Goal: Task Accomplishment & Management: Use online tool/utility

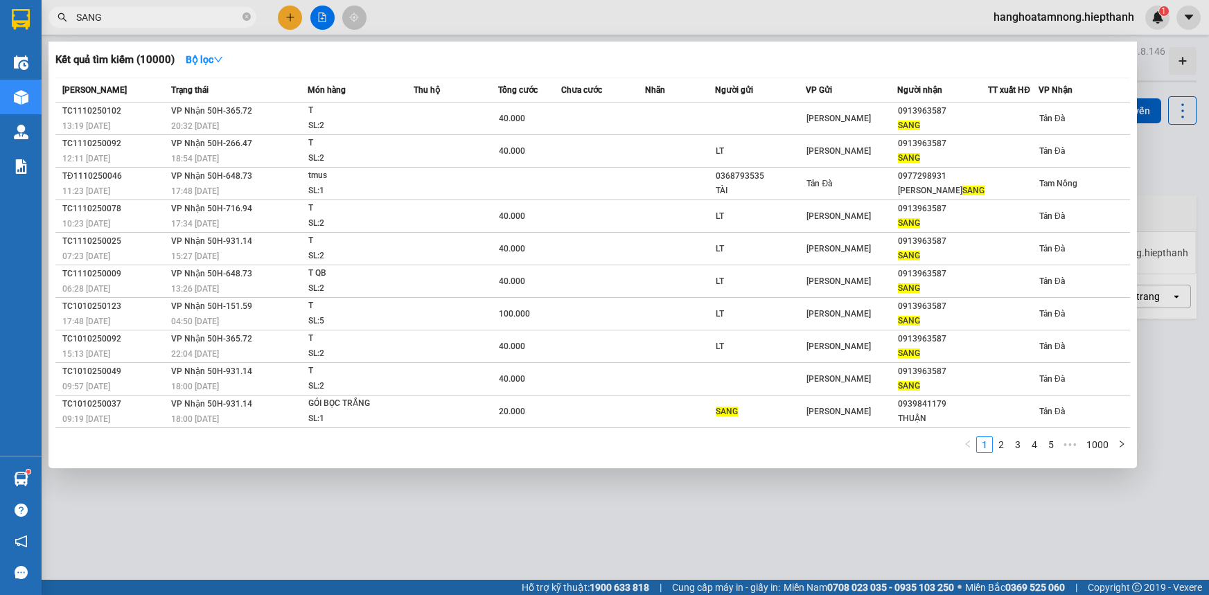
click at [180, 13] on input "SANG" at bounding box center [158, 17] width 164 height 15
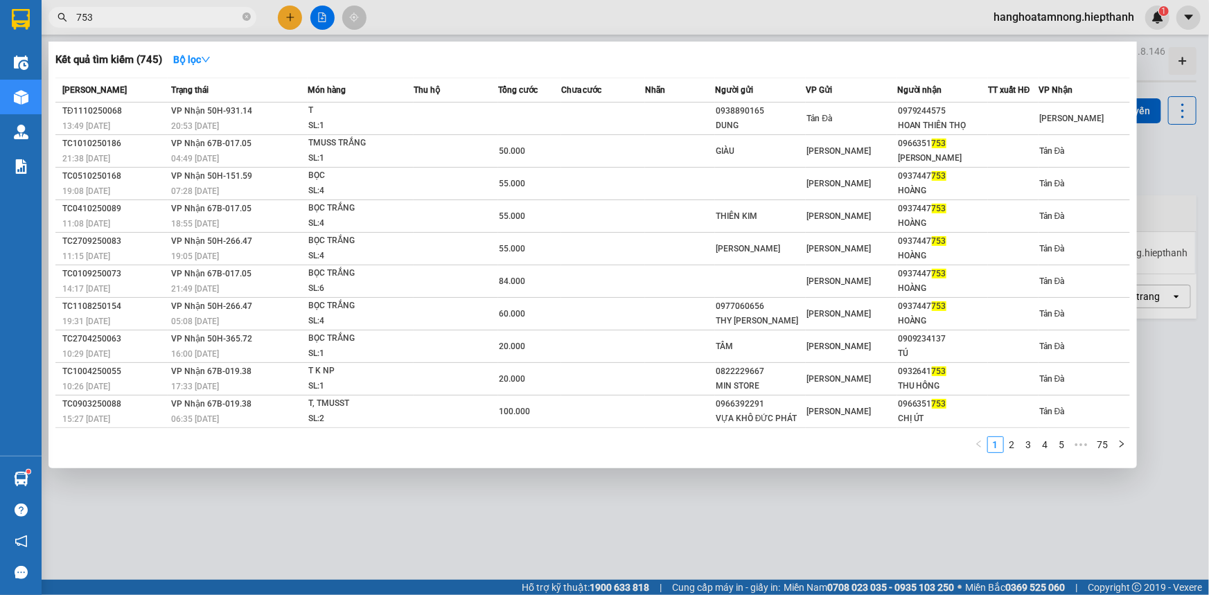
click at [111, 15] on input "753" at bounding box center [158, 17] width 164 height 15
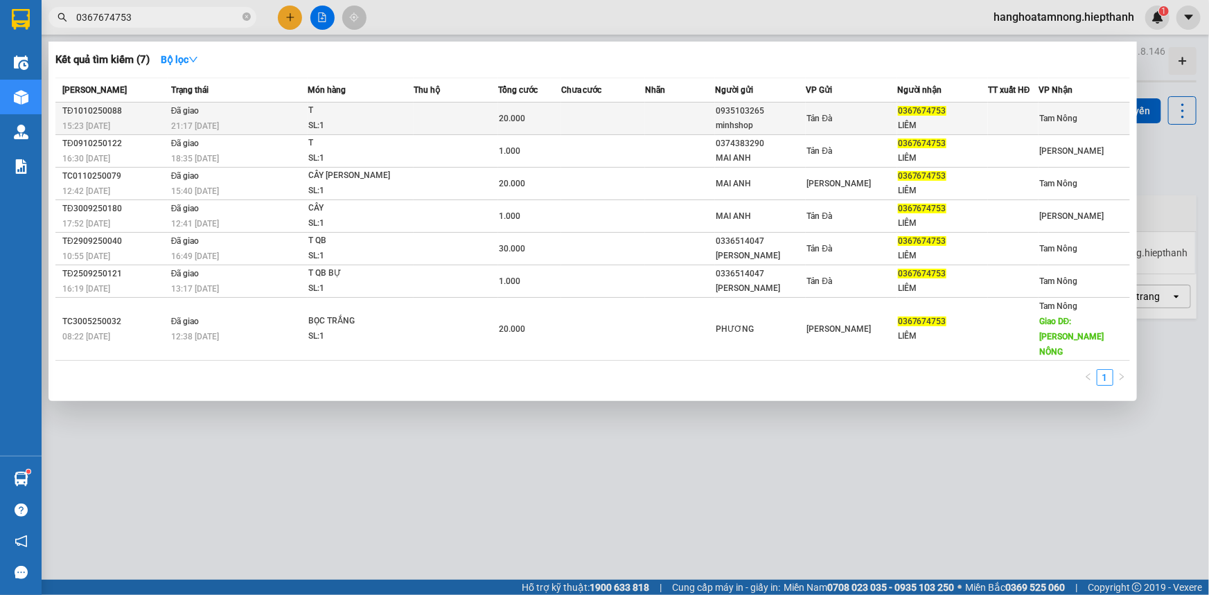
type input "0367674753"
click at [550, 130] on td "20.000" at bounding box center [529, 119] width 63 height 33
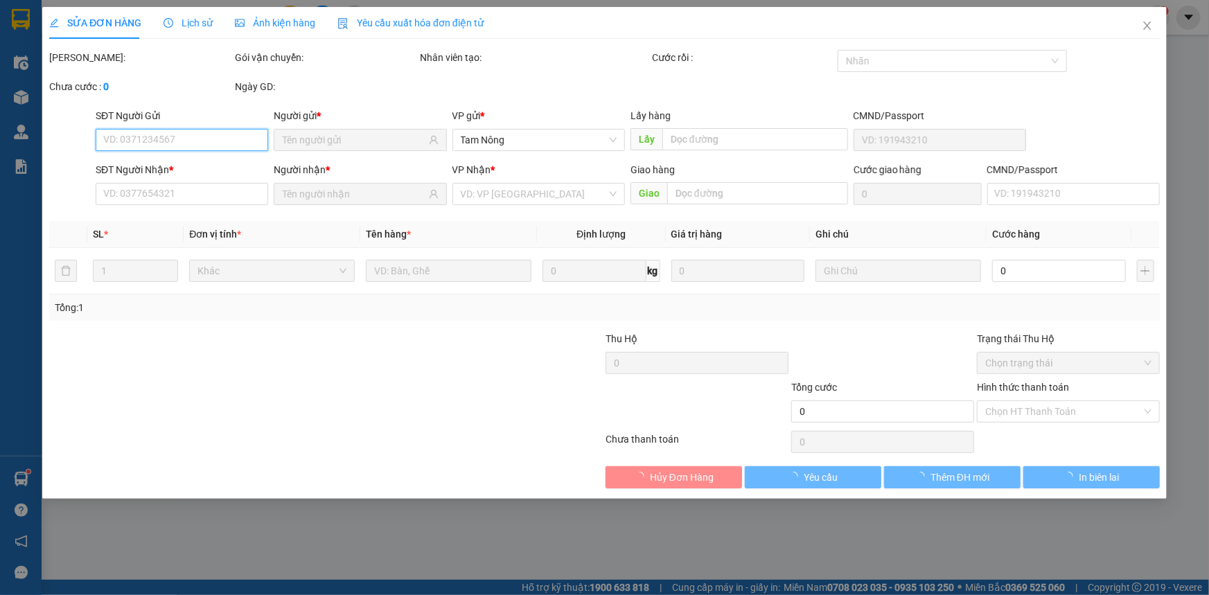
type input "0935103265"
type input "minhshop"
type input "0367674753"
type input "LIÊM"
type input "20.000"
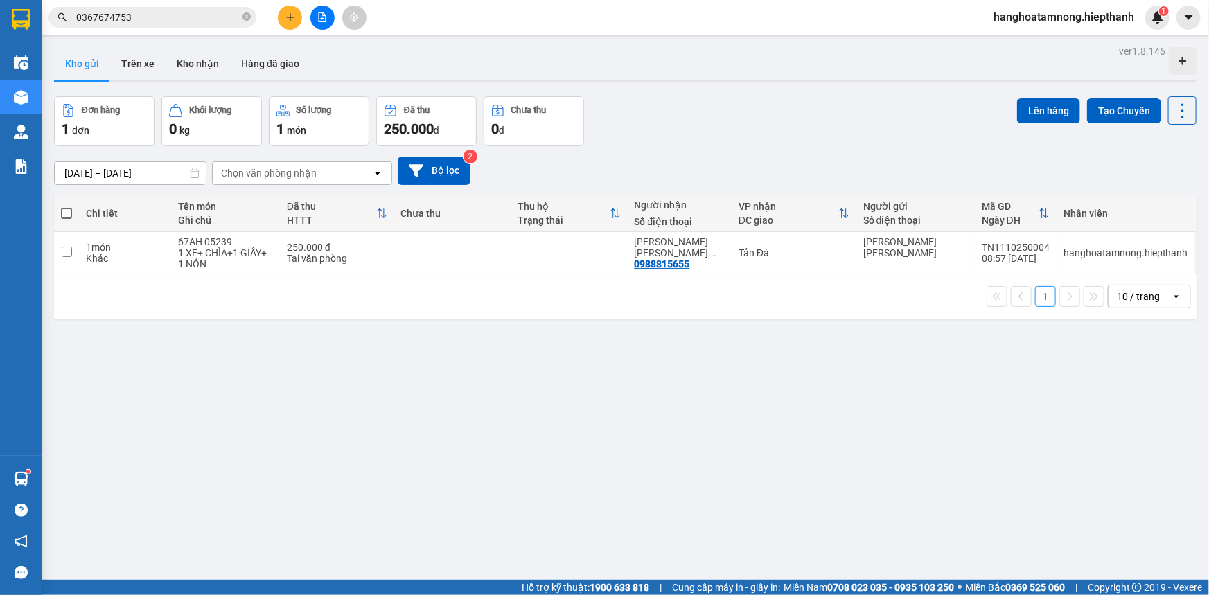
click at [163, 19] on input "0367674753" at bounding box center [158, 17] width 164 height 15
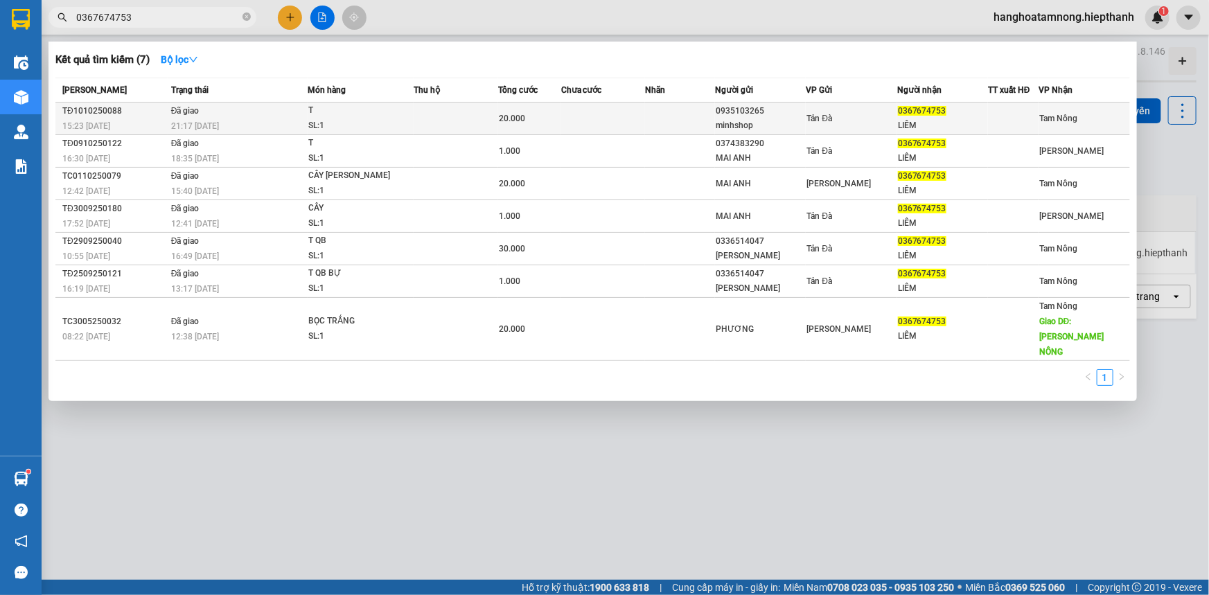
click at [776, 124] on div "minhshop" at bounding box center [760, 126] width 89 height 15
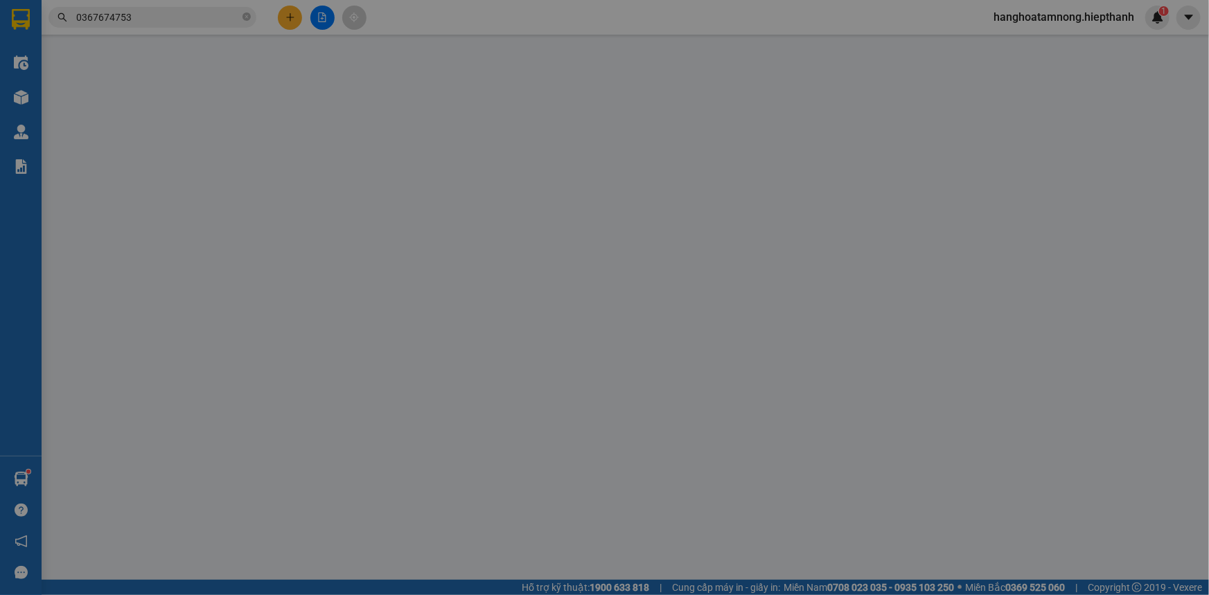
type input "0935103265"
type input "minhshop"
type input "0367674753"
type input "LIÊM"
type input "20.000"
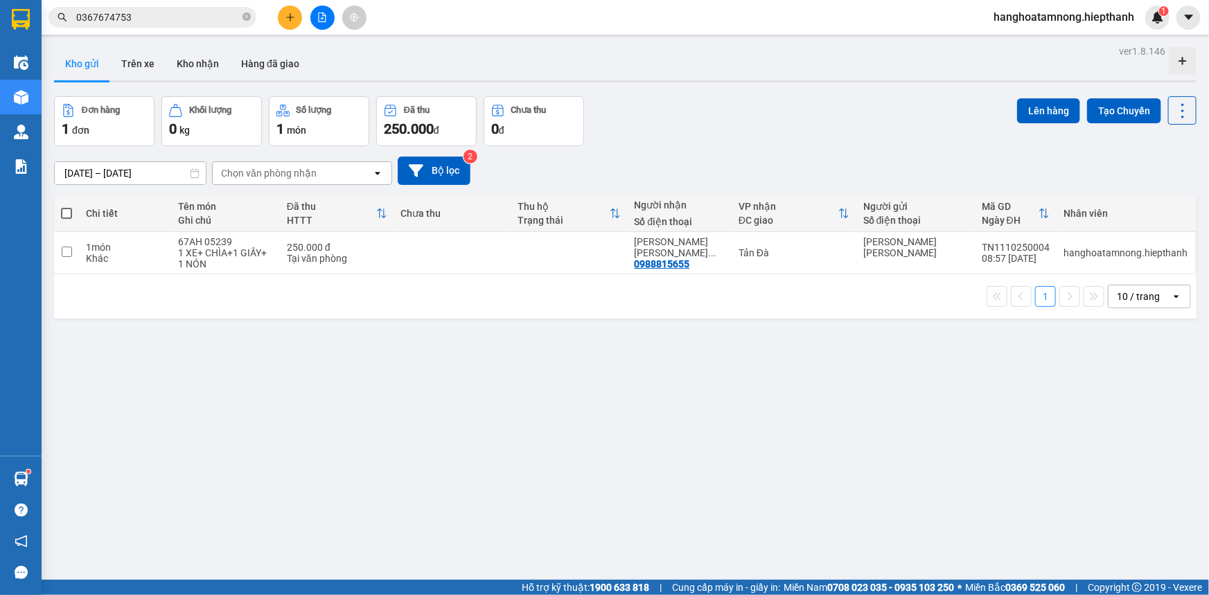
click at [178, 28] on div "Kết quả [PERSON_NAME] ( 7 ) Bộ lọc Mã ĐH Trạng thái Món hàng Thu hộ Tổng [PERSO…" at bounding box center [135, 18] width 270 height 24
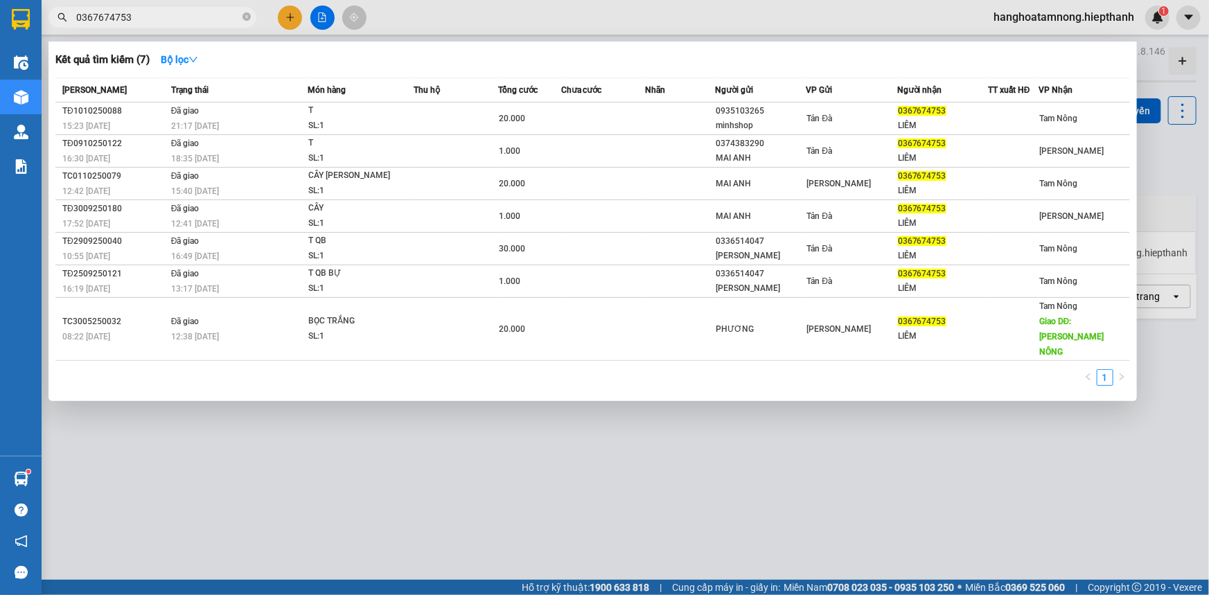
click at [178, 20] on input "0367674753" at bounding box center [158, 17] width 164 height 15
click at [324, 15] on div at bounding box center [604, 297] width 1209 height 595
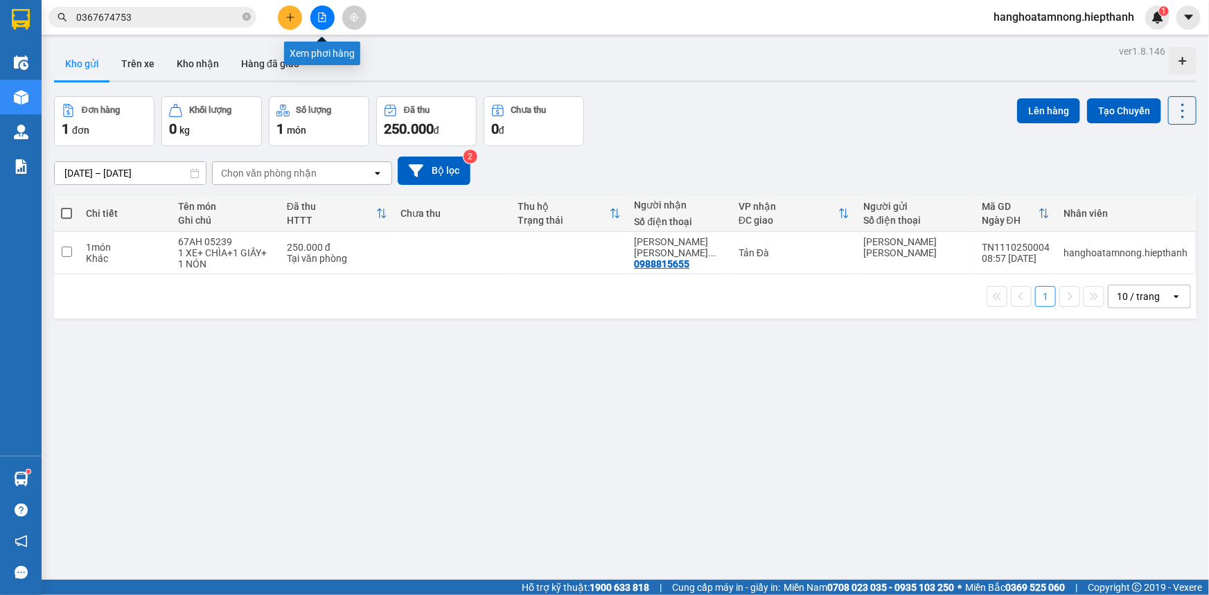
click at [323, 21] on icon "file-add" at bounding box center [323, 17] width 8 height 10
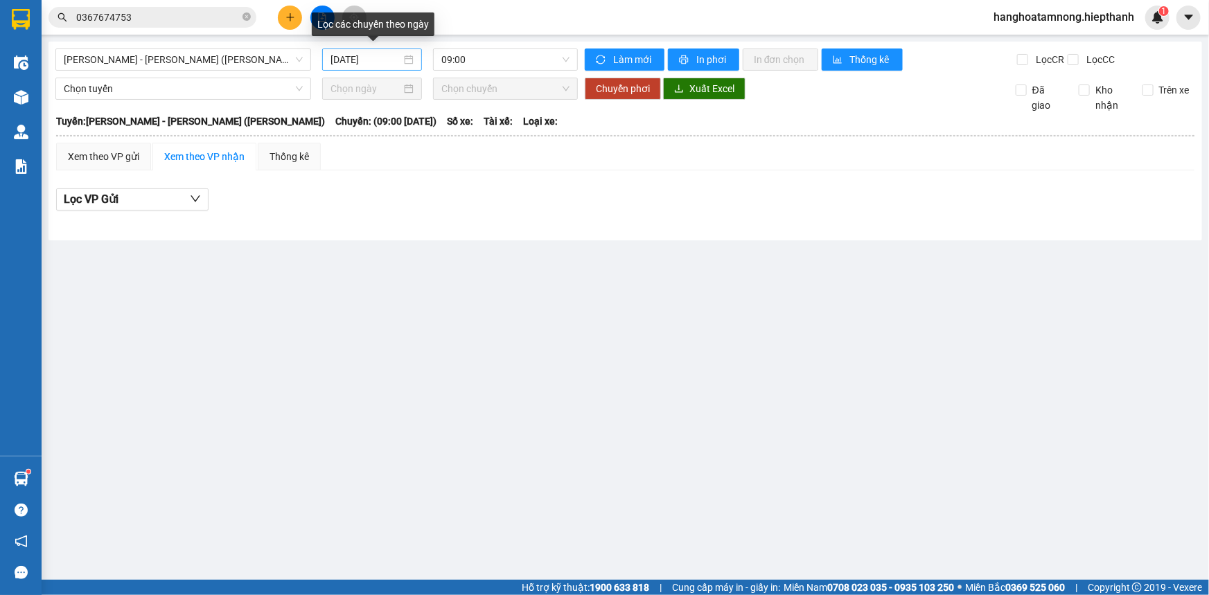
click at [367, 64] on input "[DATE]" at bounding box center [366, 59] width 71 height 15
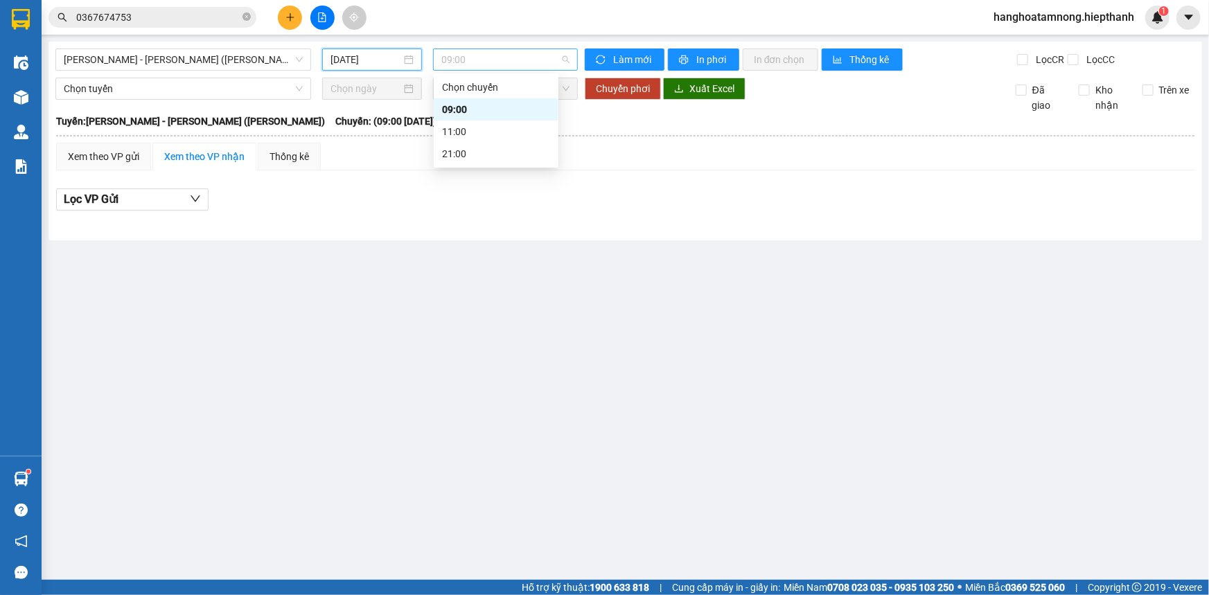
click at [508, 63] on span "09:00" at bounding box center [505, 59] width 128 height 21
click at [175, 51] on span "[PERSON_NAME] - [PERSON_NAME] ([PERSON_NAME])" at bounding box center [183, 59] width 239 height 21
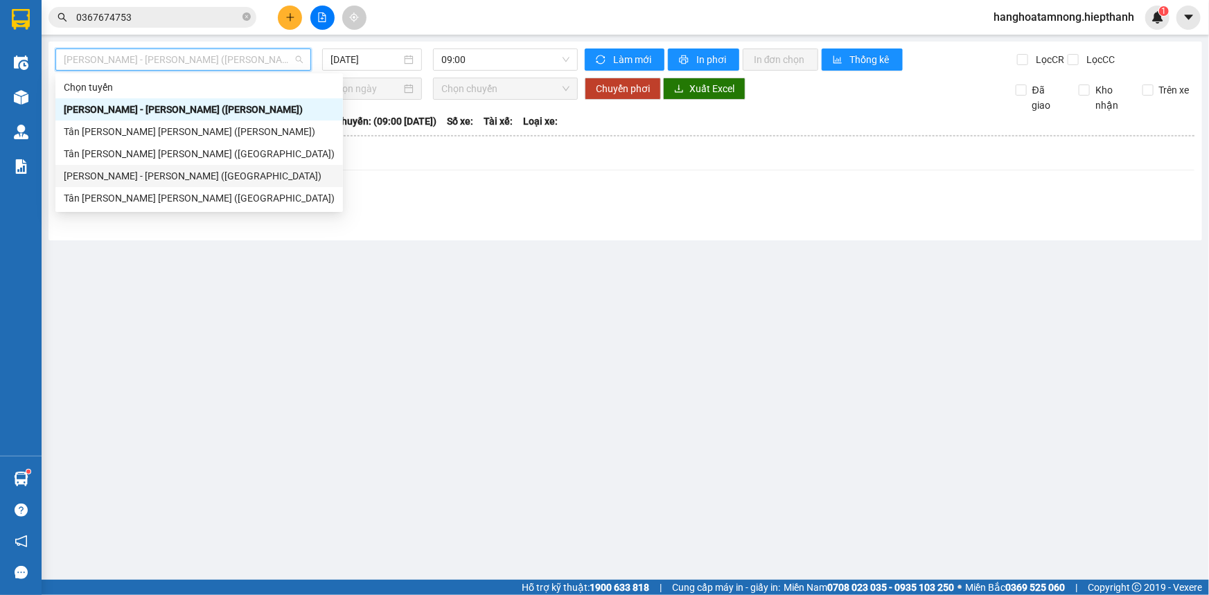
click at [195, 174] on div "[PERSON_NAME] - [PERSON_NAME] ([GEOGRAPHIC_DATA])" at bounding box center [199, 175] width 271 height 15
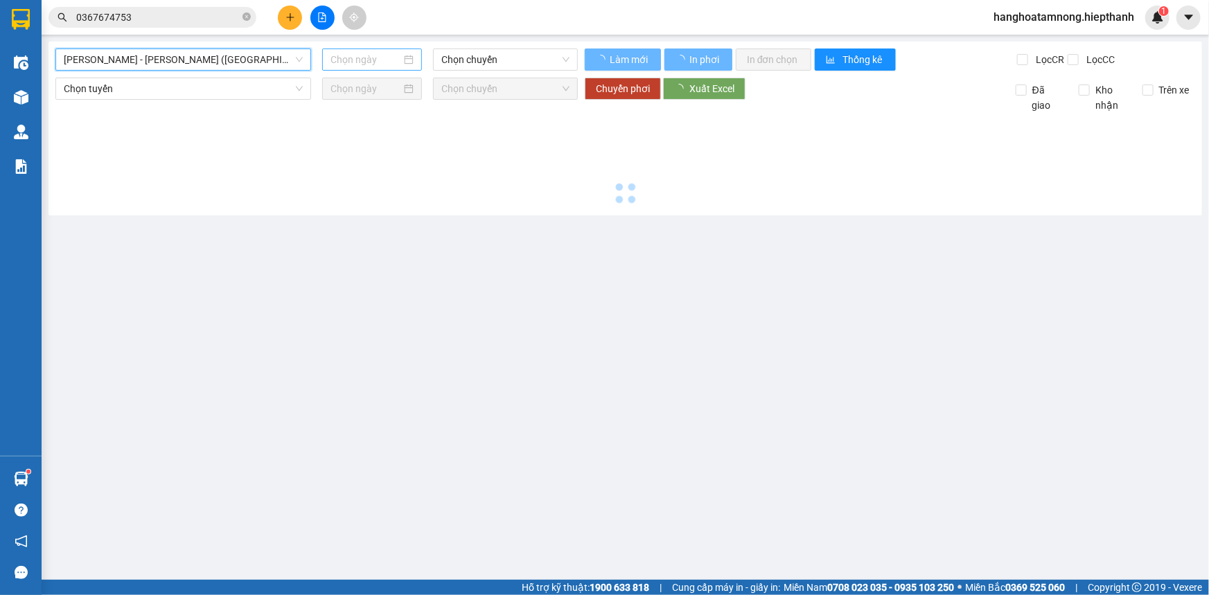
type input "[DATE]"
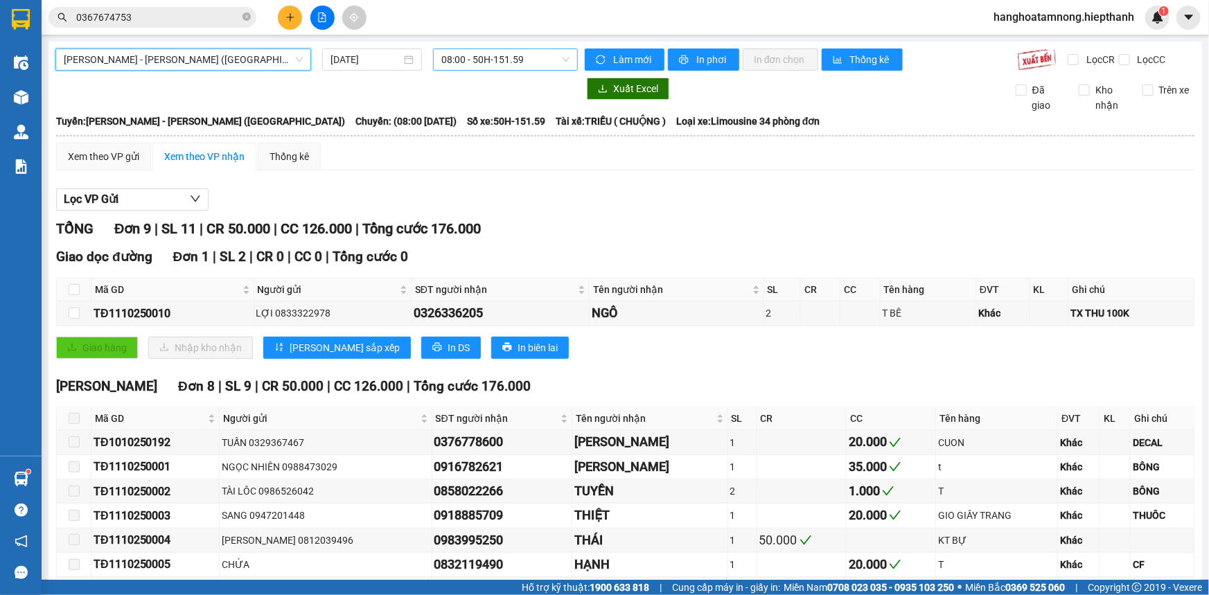
click at [493, 64] on span "08:00 - 50H-151.59" at bounding box center [505, 59] width 128 height 21
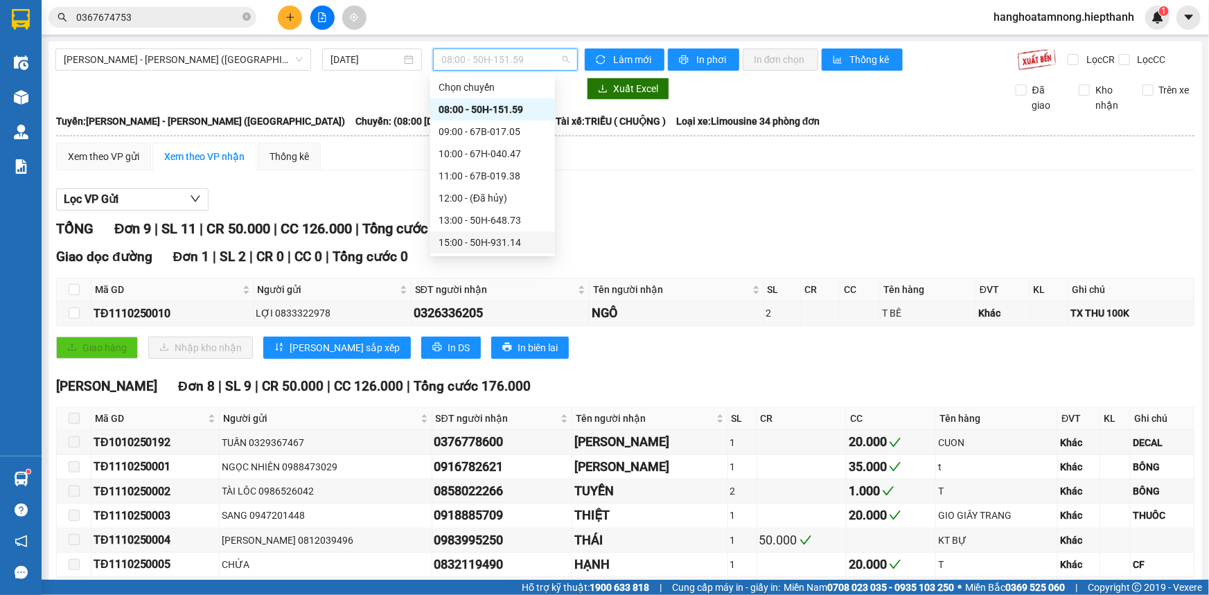
click at [481, 236] on div "15:00 - 50H-931.14" at bounding box center [493, 242] width 108 height 15
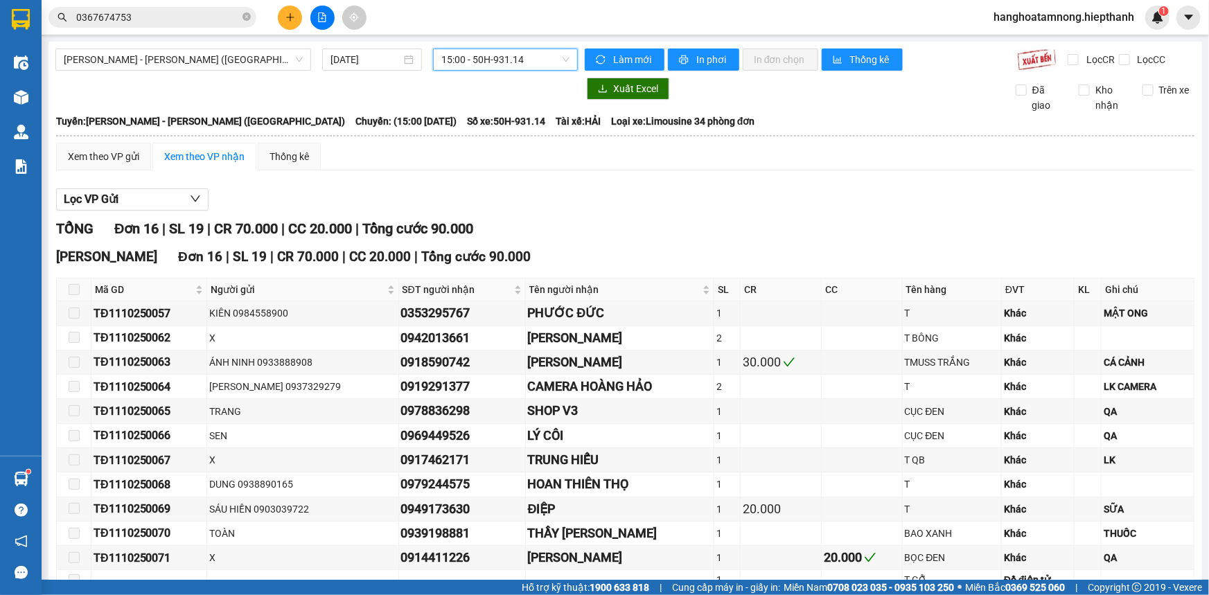
click at [485, 51] on span "15:00 - 50H-931.14" at bounding box center [505, 59] width 128 height 21
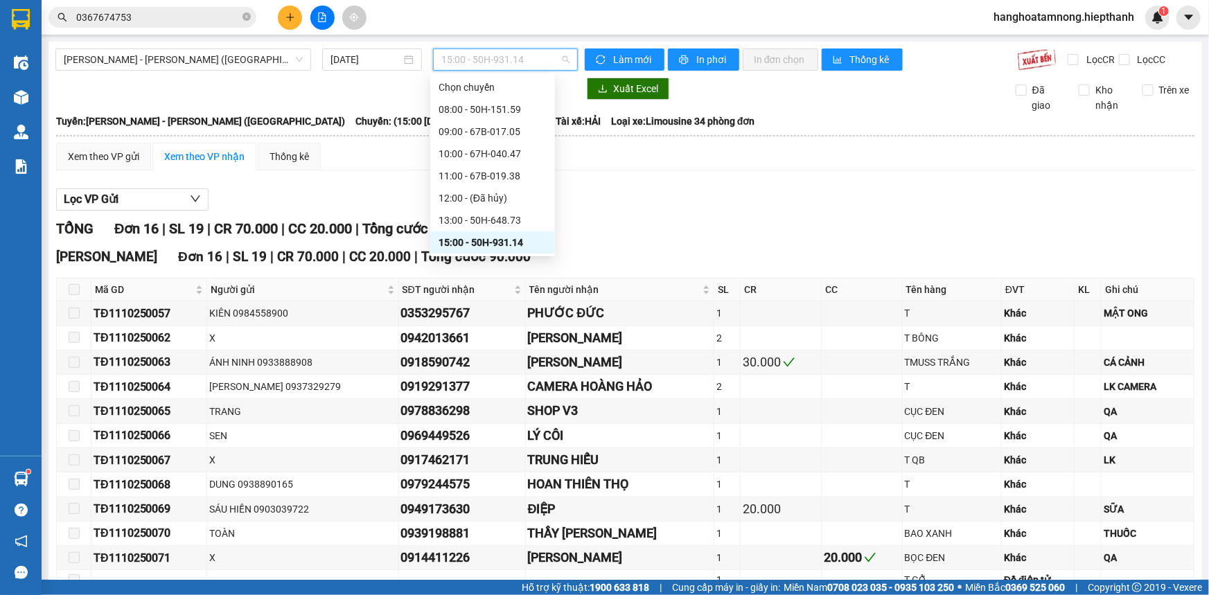
scroll to position [62, 0]
click at [473, 207] on div "17:00 - 50H-716.94" at bounding box center [493, 202] width 108 height 15
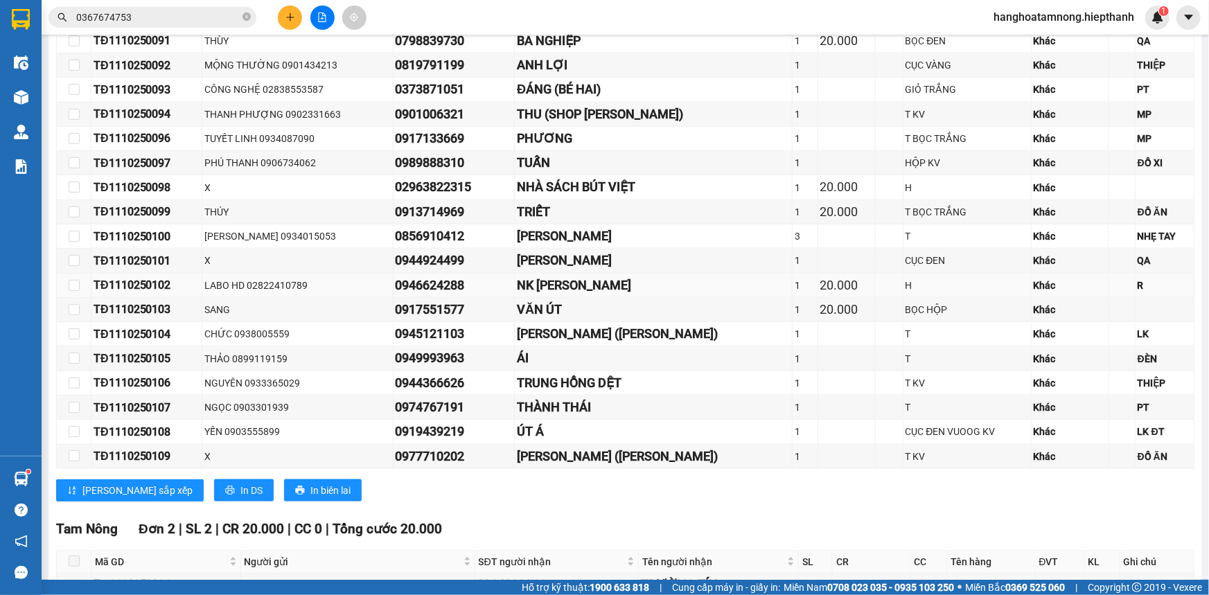
scroll to position [866, 0]
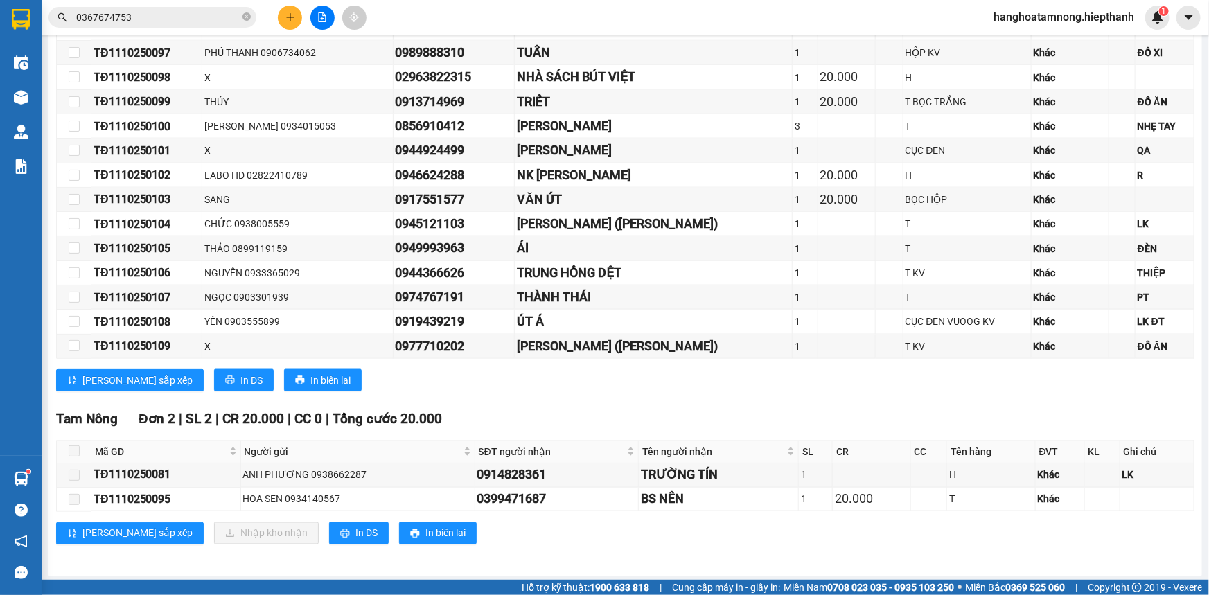
click at [71, 450] on span at bounding box center [74, 451] width 11 height 11
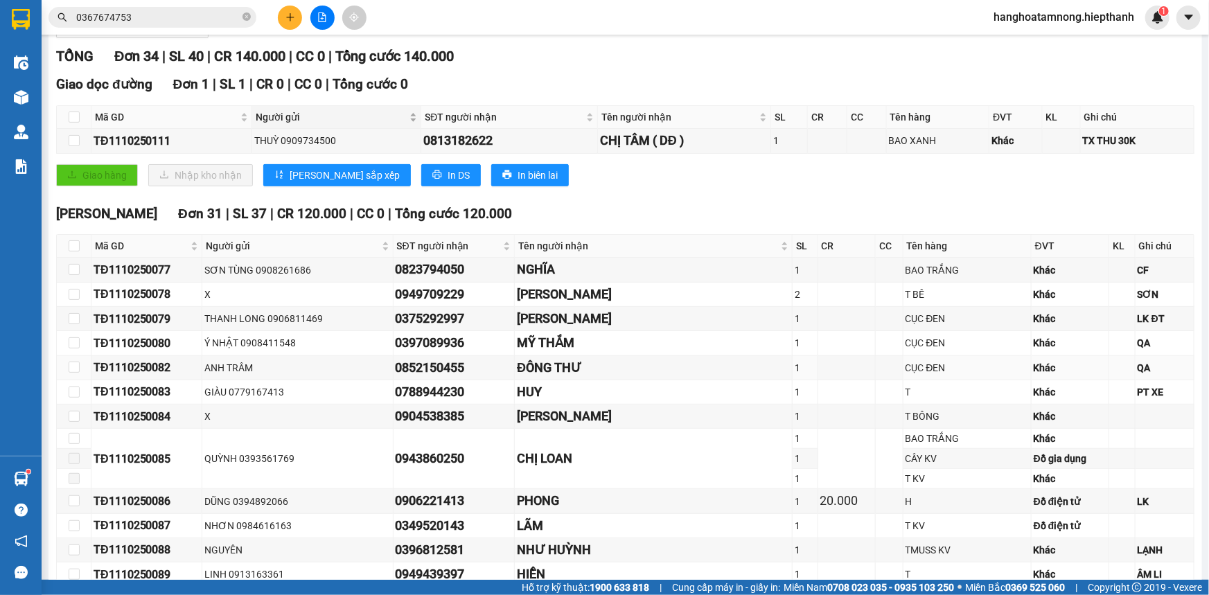
scroll to position [0, 0]
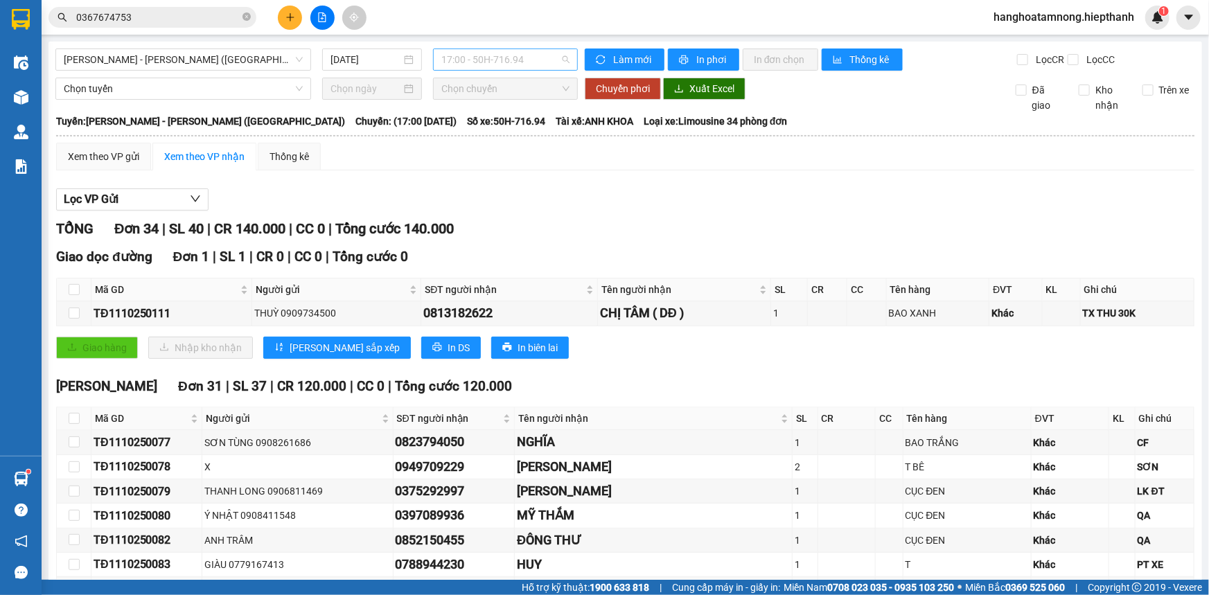
click at [459, 55] on span "17:00 - 50H-716.94" at bounding box center [505, 59] width 128 height 21
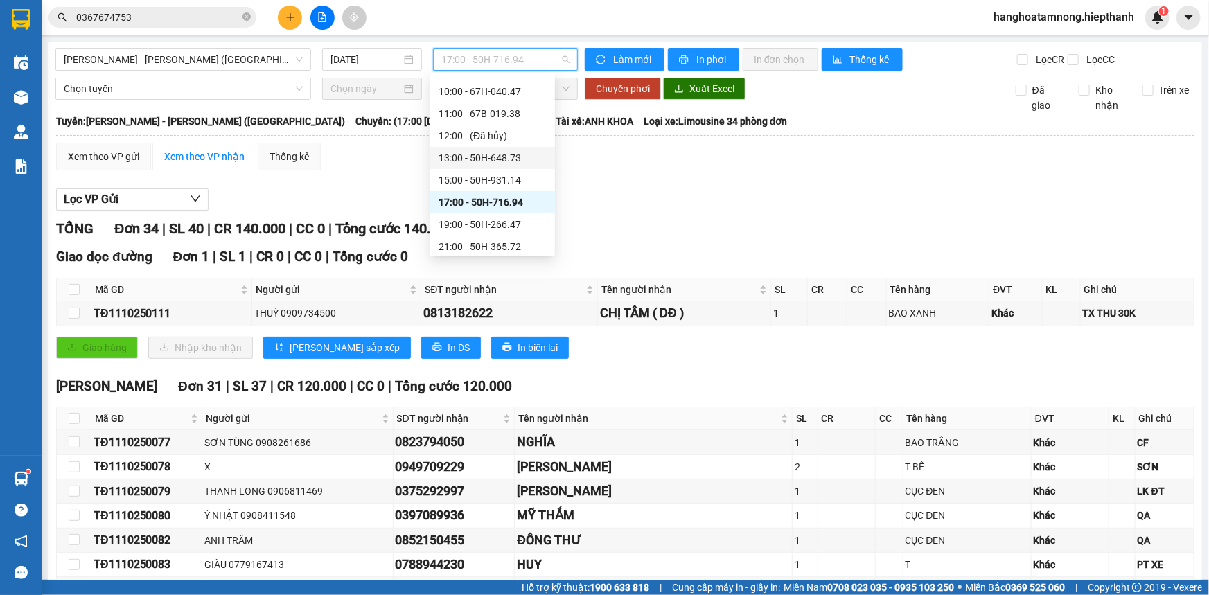
click at [472, 161] on div "13:00 - 50H-648.73" at bounding box center [493, 157] width 108 height 15
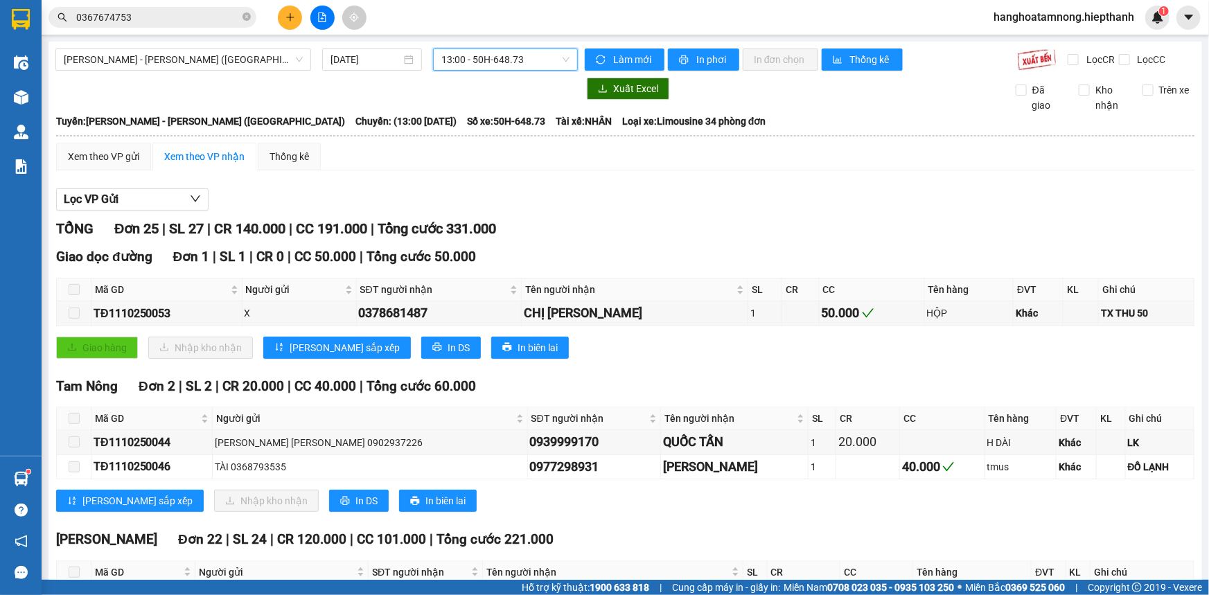
click at [474, 64] on span "13:00 - 50H-648.73" at bounding box center [505, 59] width 128 height 21
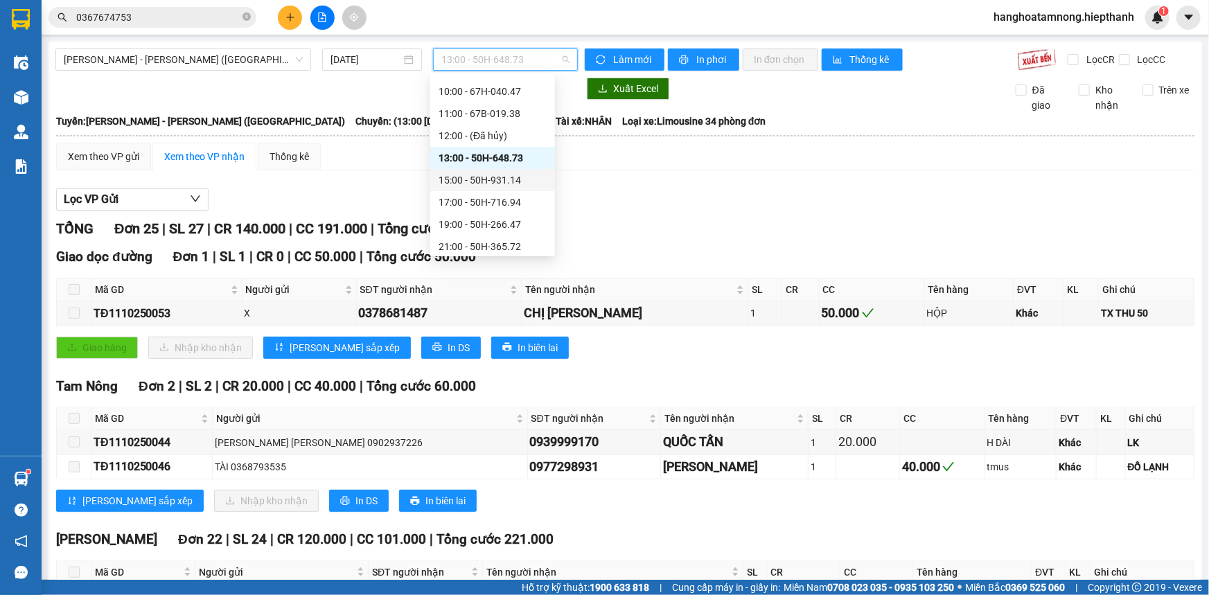
click at [486, 176] on div "15:00 - 50H-931.14" at bounding box center [493, 180] width 108 height 15
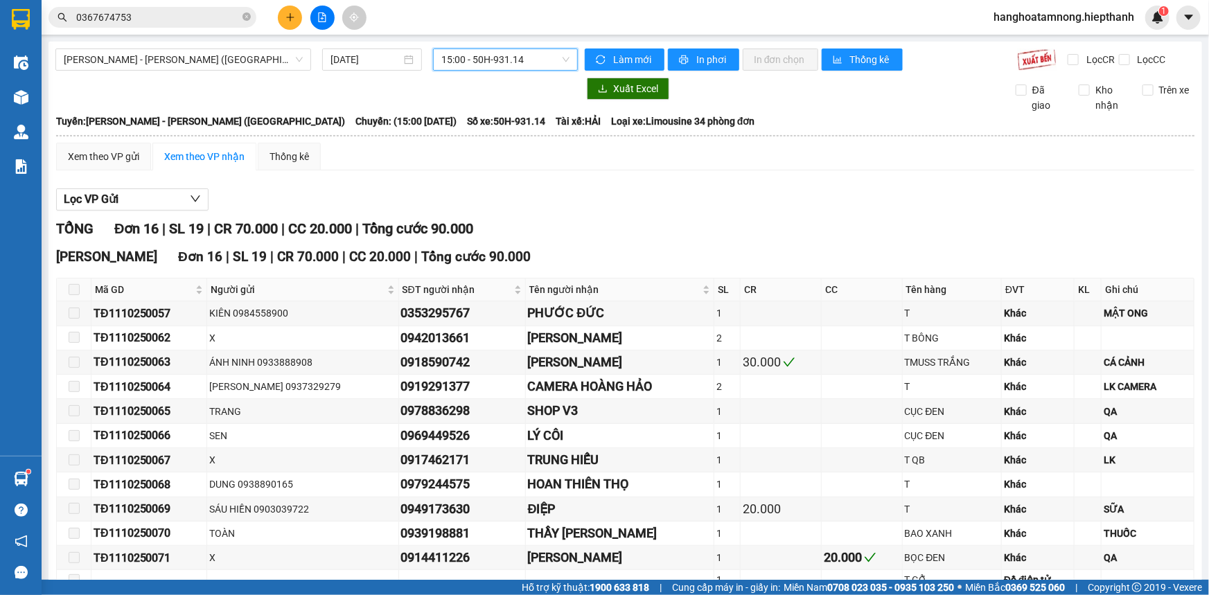
click at [182, 21] on input "0367674753" at bounding box center [158, 17] width 164 height 15
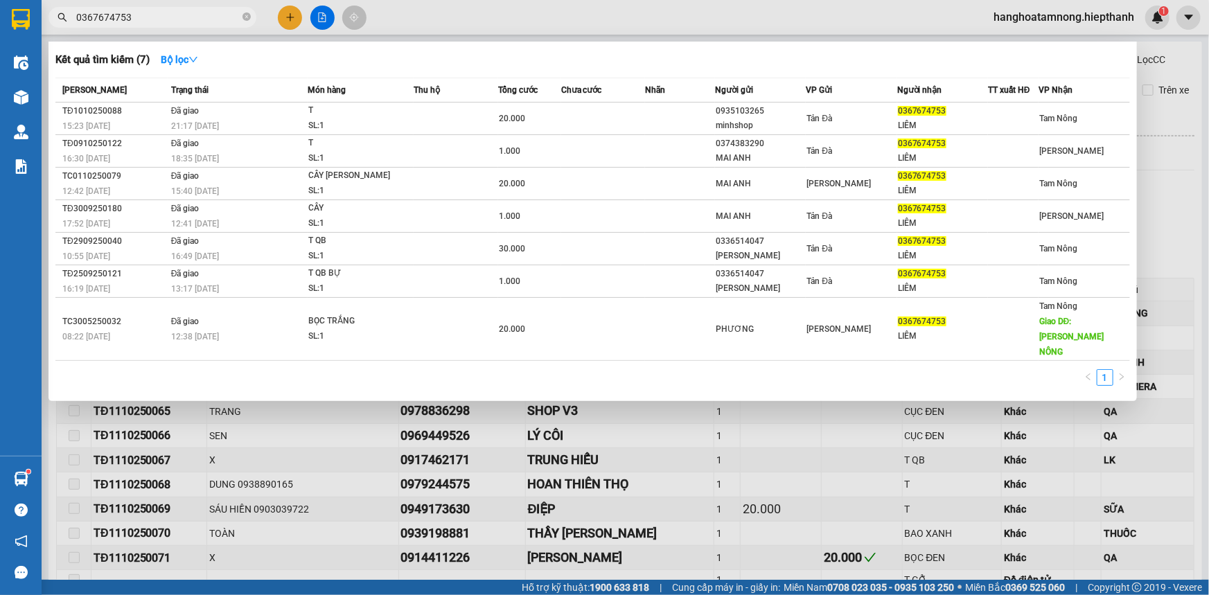
click at [187, 20] on input "0367674753" at bounding box center [158, 17] width 164 height 15
click at [197, 60] on icon "down" at bounding box center [193, 60] width 8 height 6
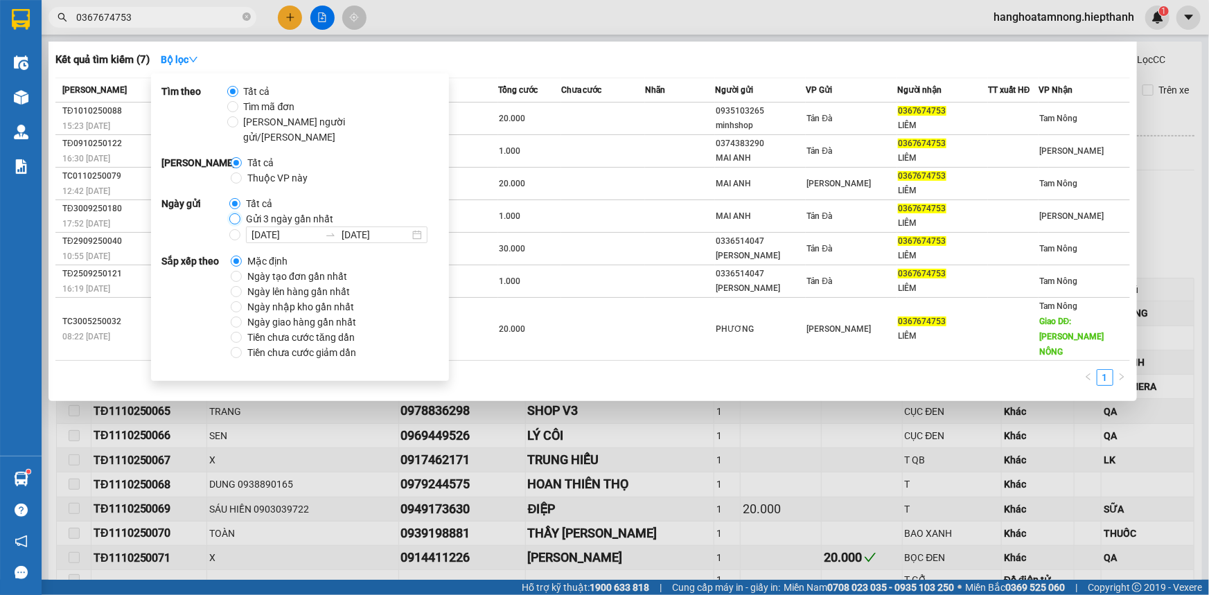
click at [232, 213] on input "Gửi 3 ngày gần nhất" at bounding box center [234, 218] width 11 height 11
radio input "true"
radio input "false"
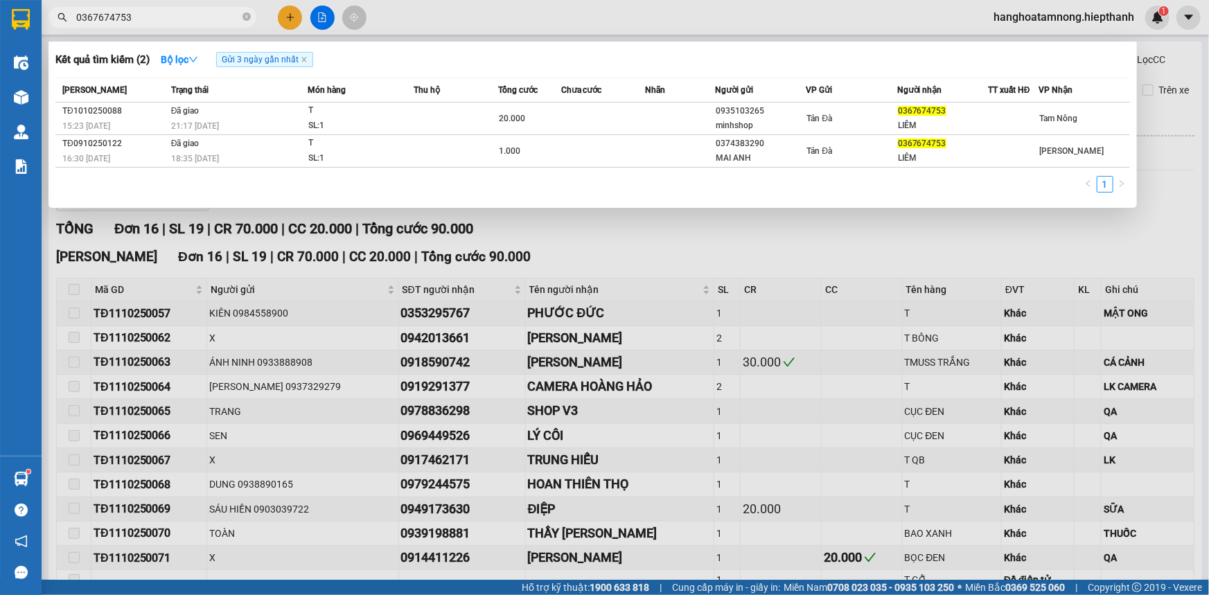
click at [1180, 178] on div at bounding box center [604, 297] width 1209 height 595
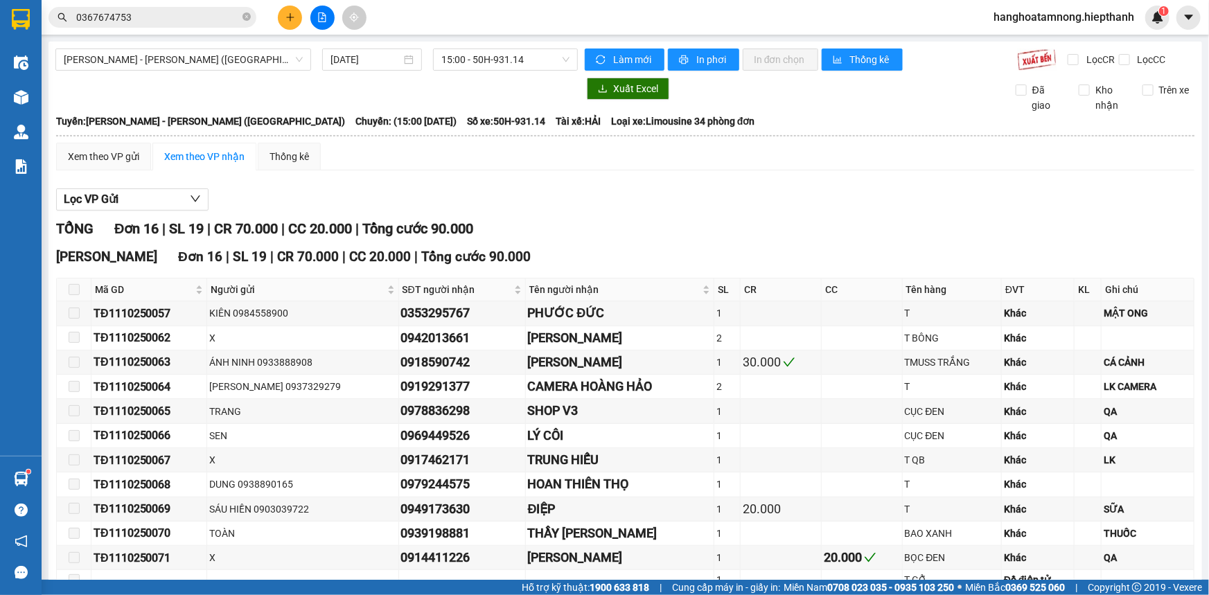
click at [211, 21] on input "0367674753" at bounding box center [158, 17] width 164 height 15
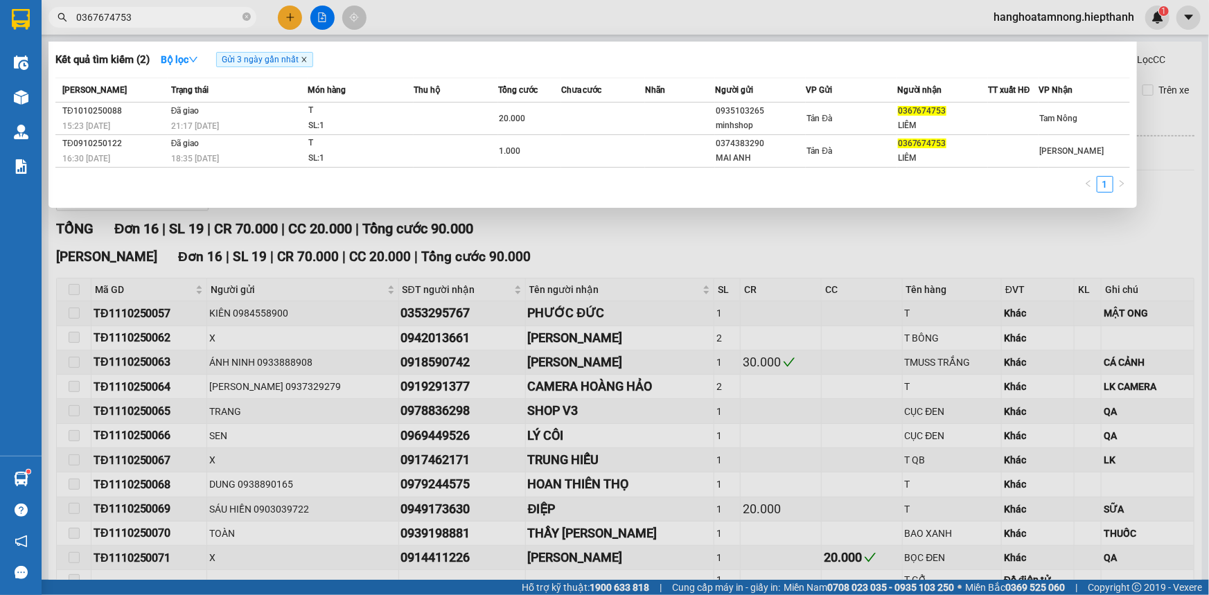
click at [307, 60] on icon "close" at bounding box center [304, 59] width 7 height 7
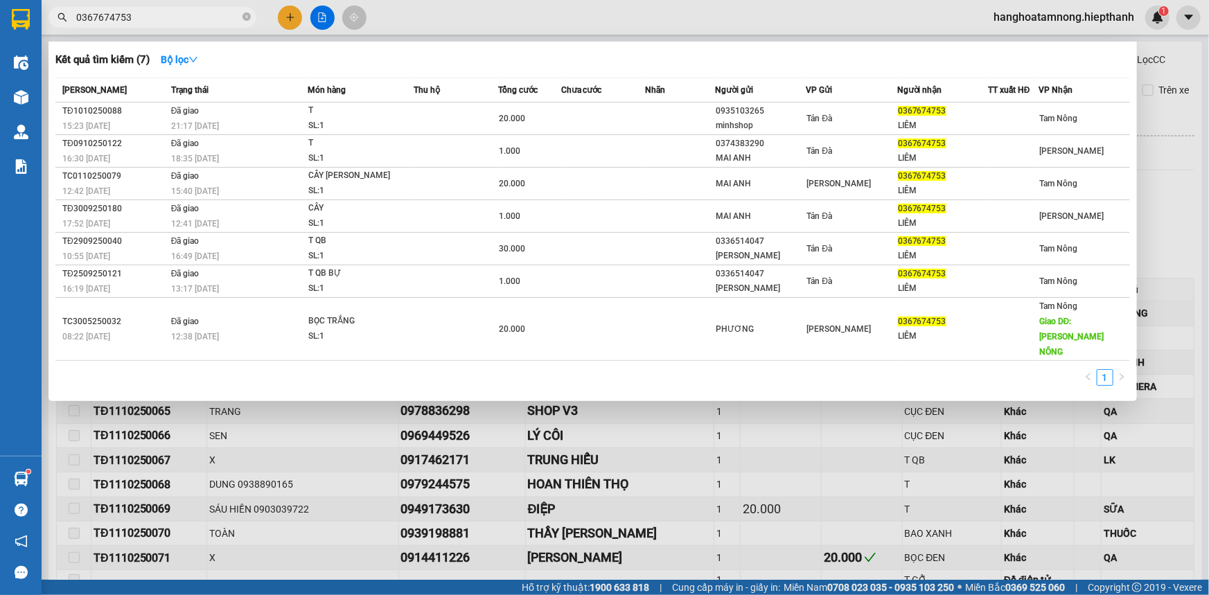
click at [168, 19] on input "0367674753" at bounding box center [158, 17] width 164 height 15
drag, startPoint x: 177, startPoint y: 60, endPoint x: 203, endPoint y: 62, distance: 26.4
click at [178, 60] on strong "Bộ lọc" at bounding box center [179, 59] width 37 height 11
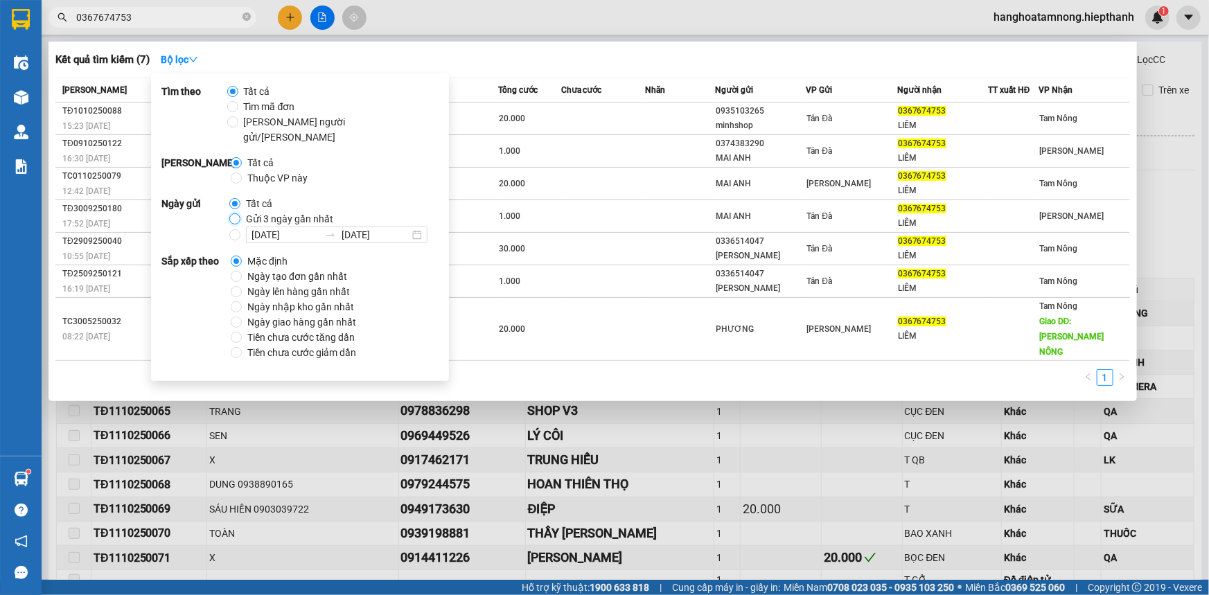
click at [231, 213] on input "Gửi 3 ngày gần nhất" at bounding box center [234, 218] width 11 height 11
radio input "true"
radio input "false"
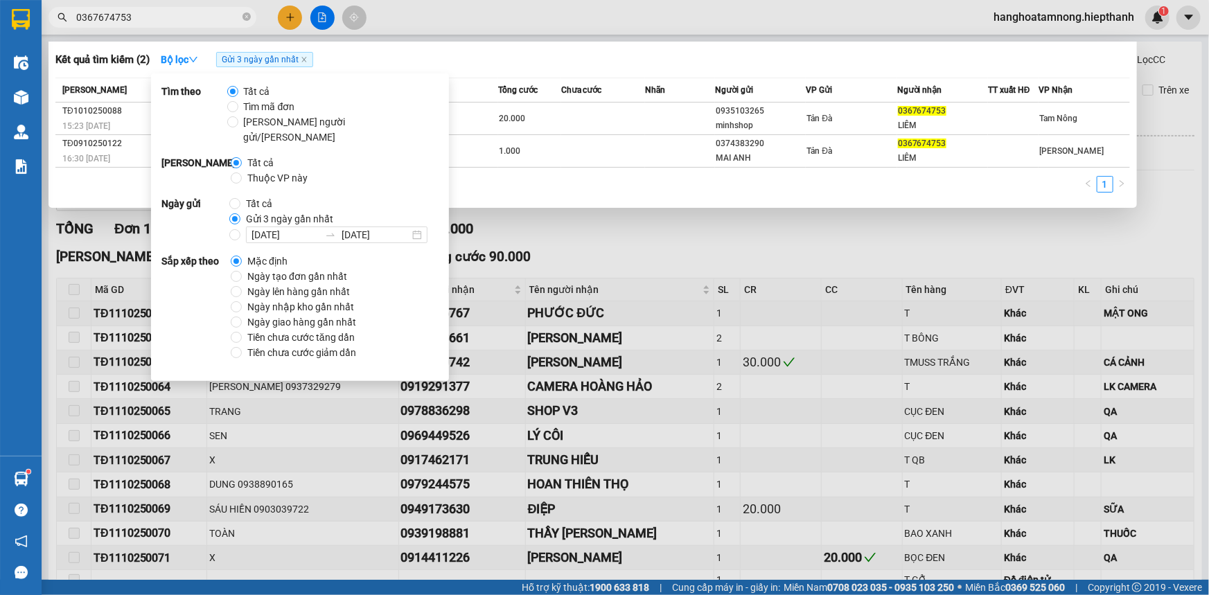
click at [702, 49] on div "Kết quả tìm kiếm ( 2 ) Bộ lọc Gửi 3 ngày gần nhất" at bounding box center [592, 60] width 1075 height 22
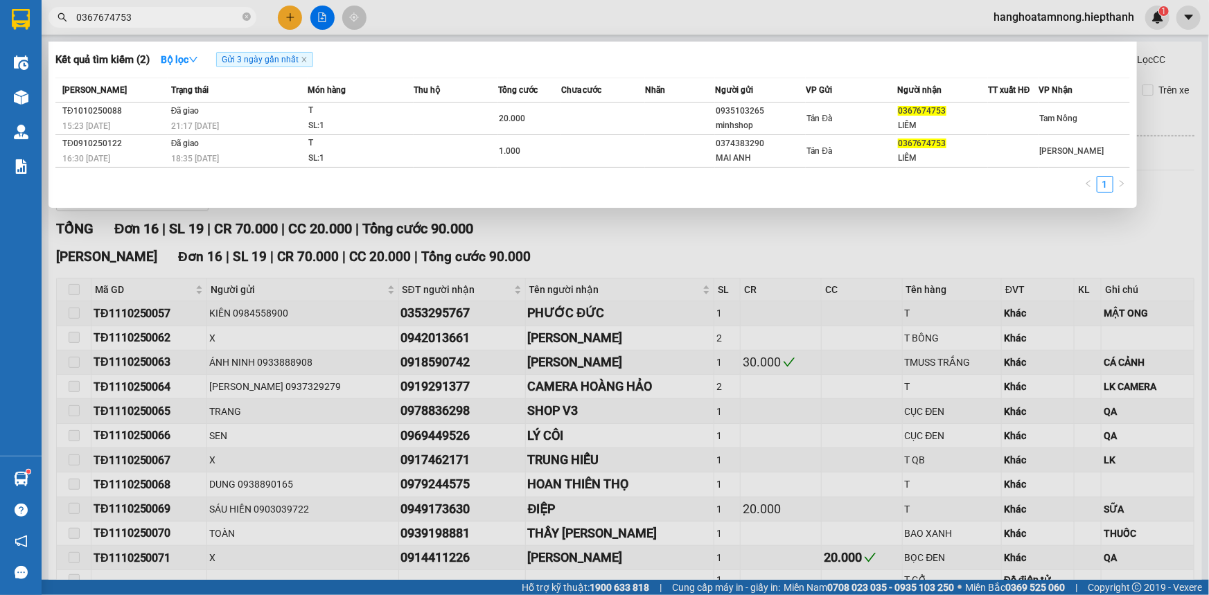
click at [651, 229] on div at bounding box center [604, 297] width 1209 height 595
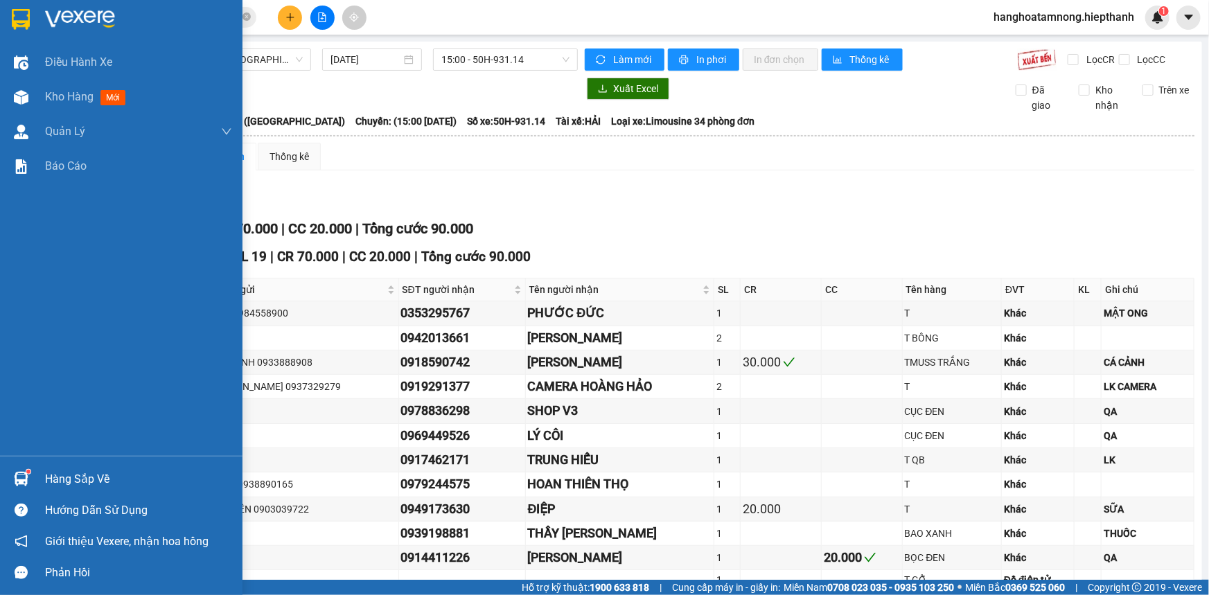
click at [71, 15] on img at bounding box center [80, 19] width 70 height 21
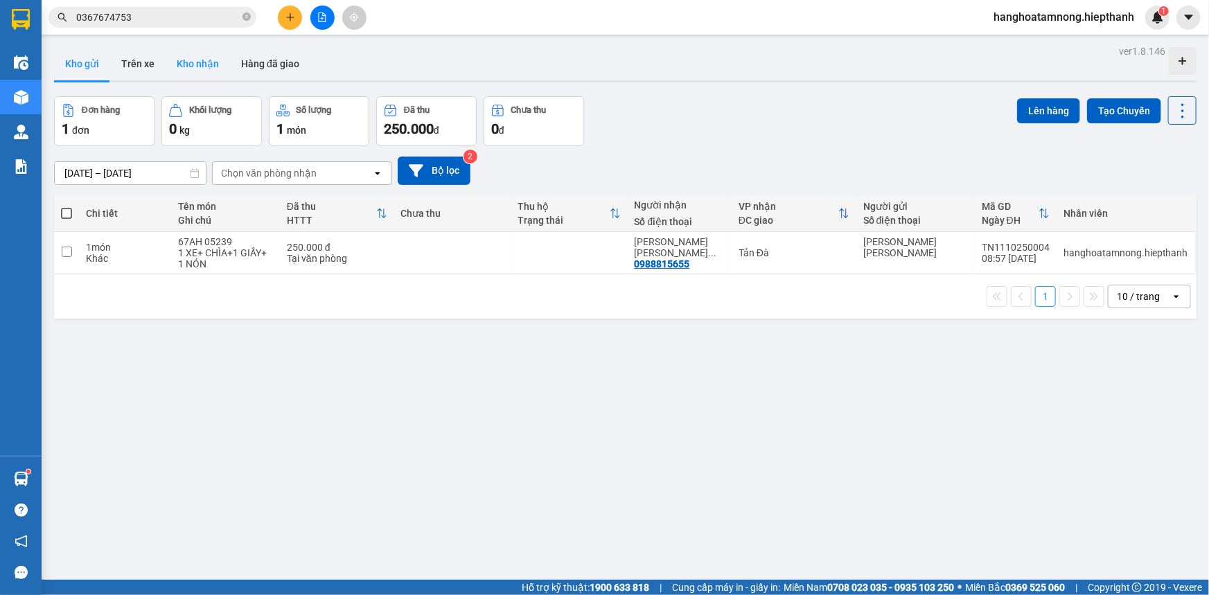
click at [208, 66] on button "Kho nhận" at bounding box center [198, 63] width 64 height 33
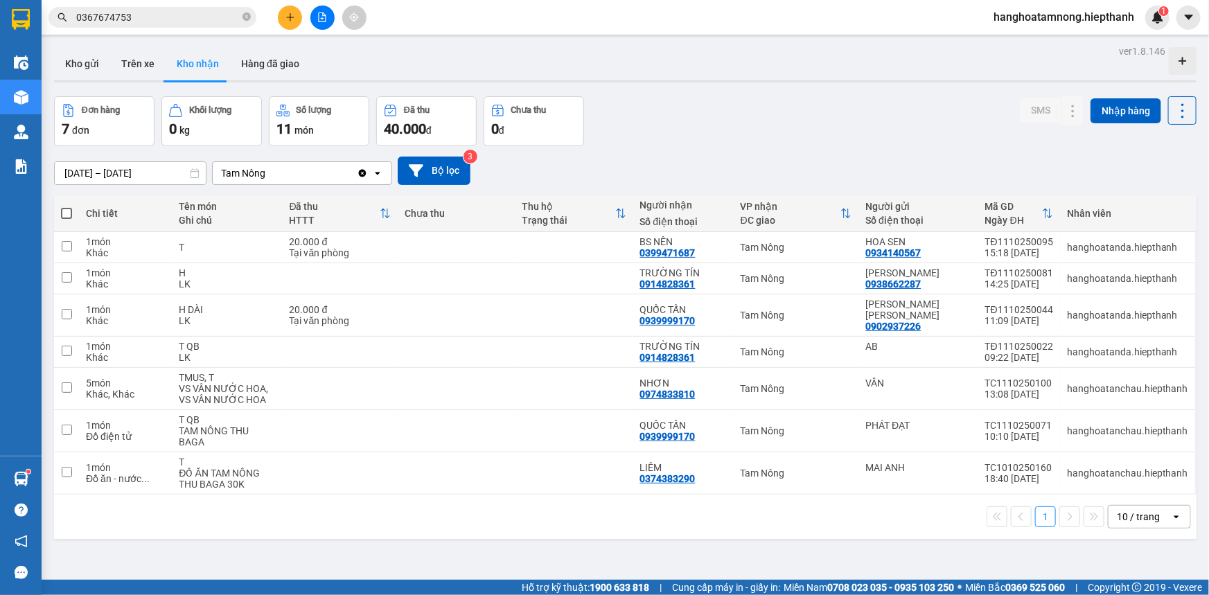
click at [1117, 510] on div "10 / trang" at bounding box center [1138, 517] width 43 height 14
click at [1125, 480] on span "100 / trang" at bounding box center [1135, 476] width 50 height 14
click at [710, 462] on div "[PERSON_NAME] 0374383290" at bounding box center [683, 473] width 87 height 22
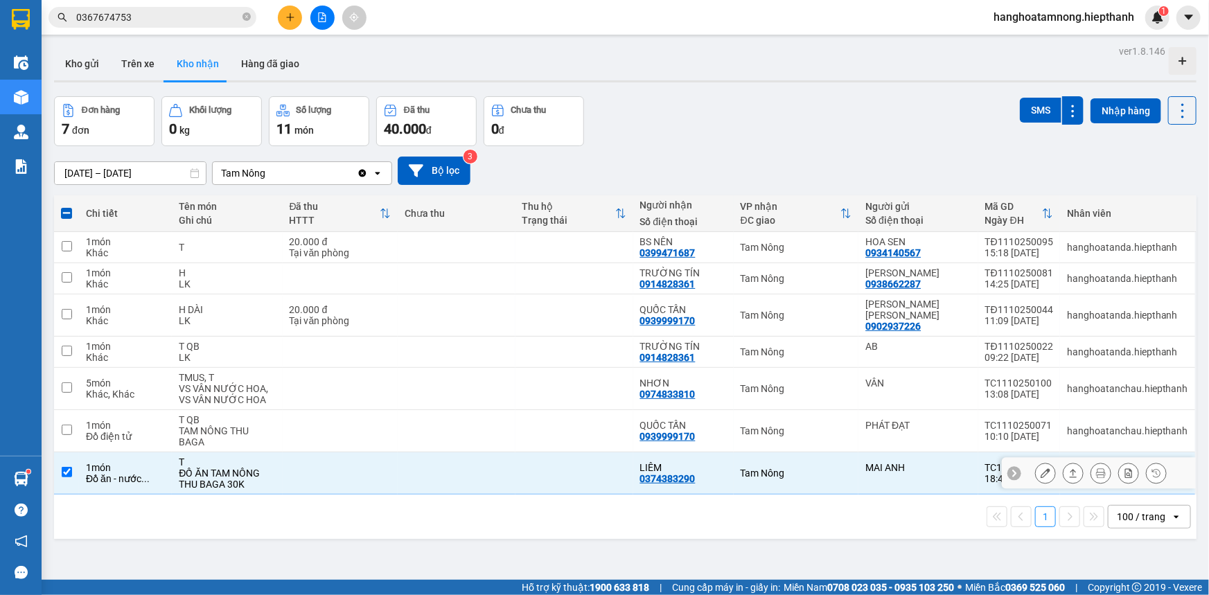
click at [710, 462] on div "[PERSON_NAME] 0374383290" at bounding box center [683, 473] width 87 height 22
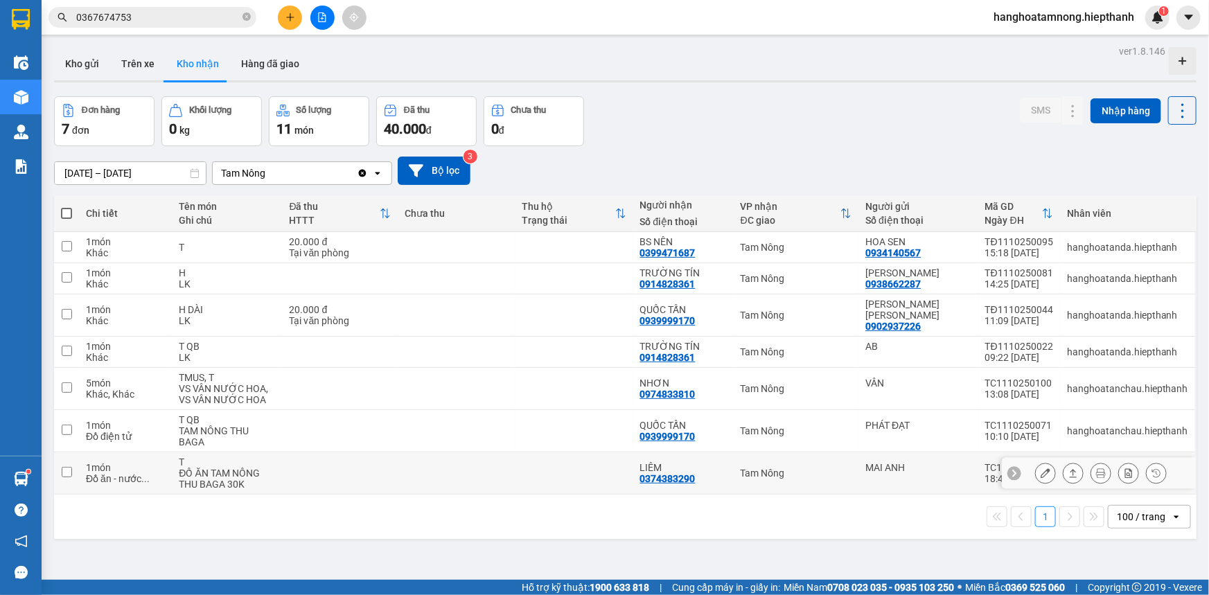
click at [335, 467] on td at bounding box center [340, 474] width 115 height 42
checkbox input "true"
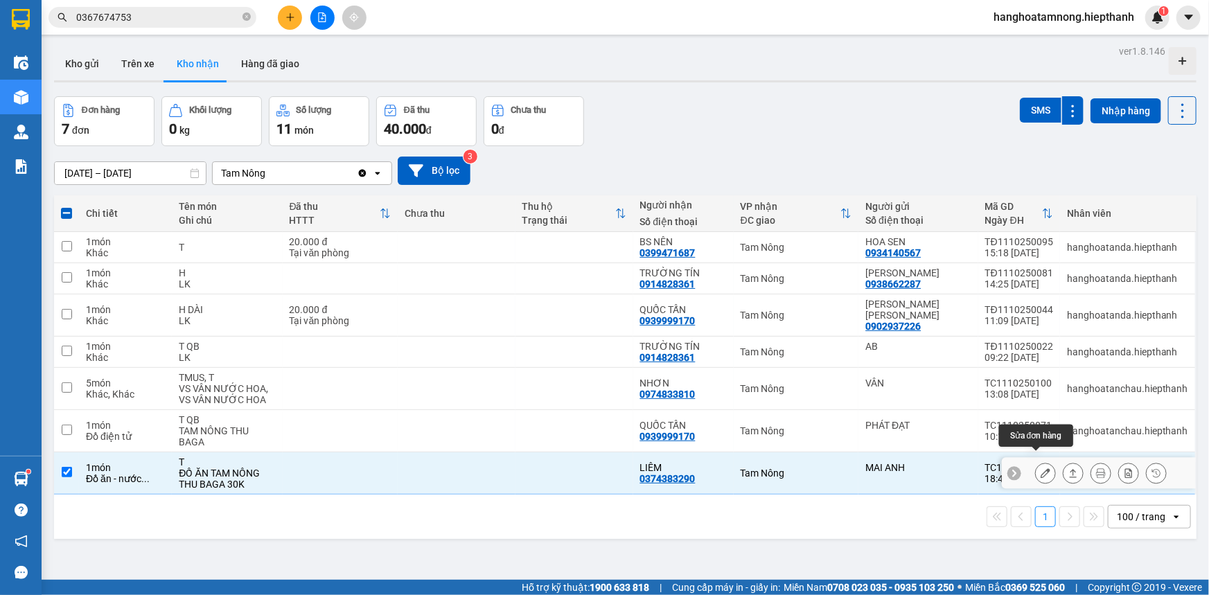
click at [1041, 469] on icon at bounding box center [1046, 474] width 10 height 10
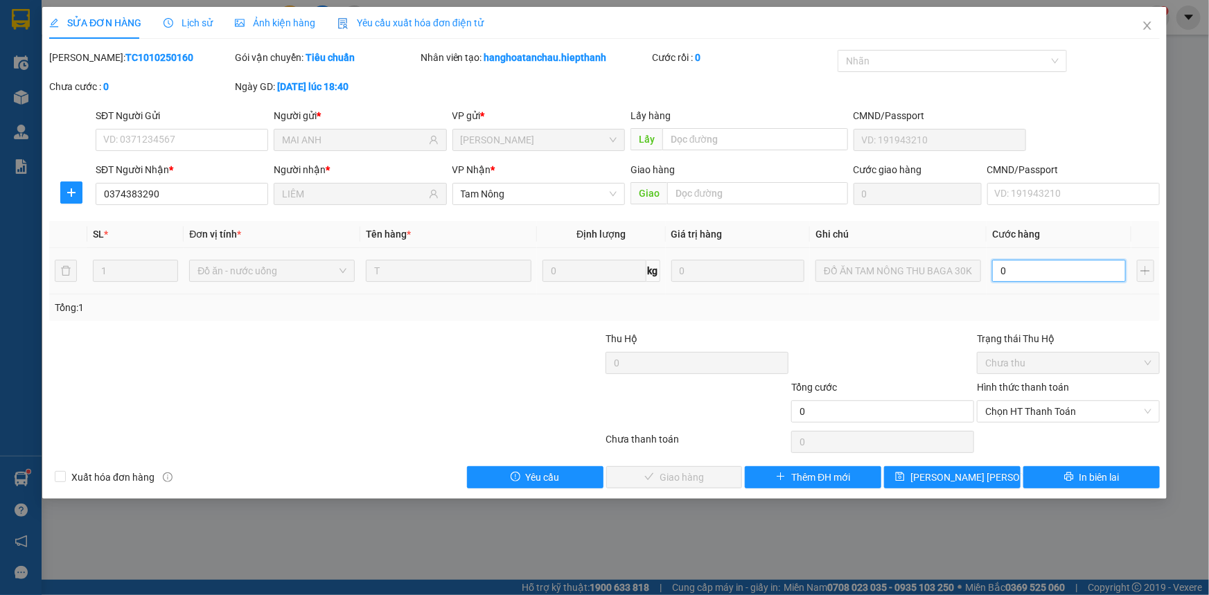
click at [1010, 277] on input "0" at bounding box center [1059, 271] width 134 height 22
type input "3"
type input "30"
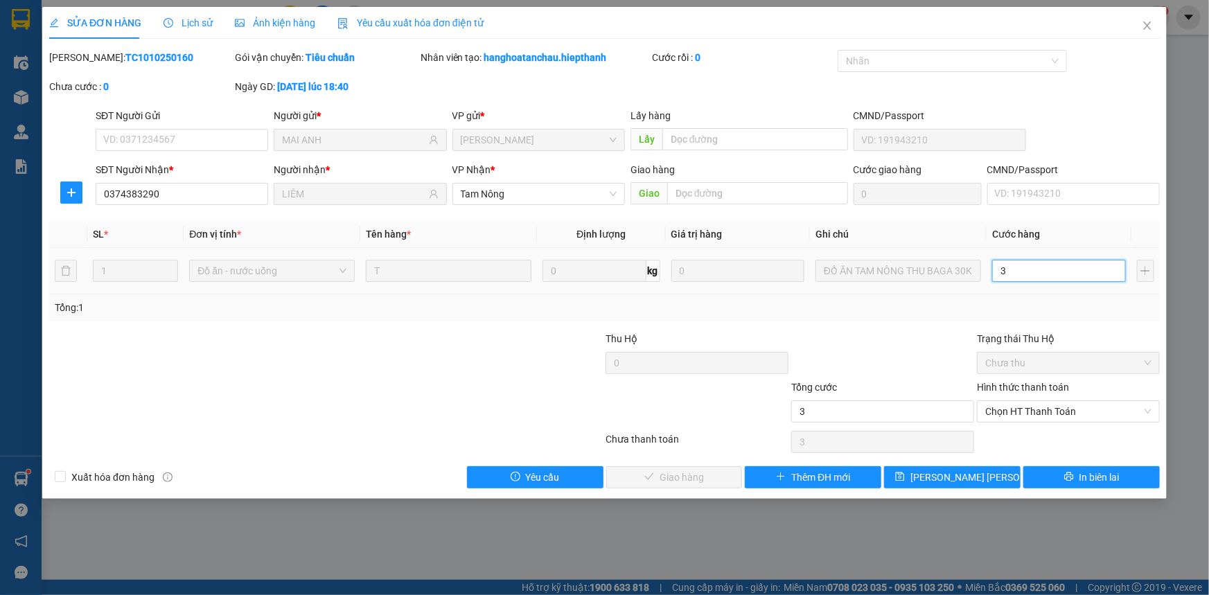
type input "30"
click at [997, 409] on span "Chọn HT Thanh Toán" at bounding box center [1069, 411] width 166 height 21
type input "30.000"
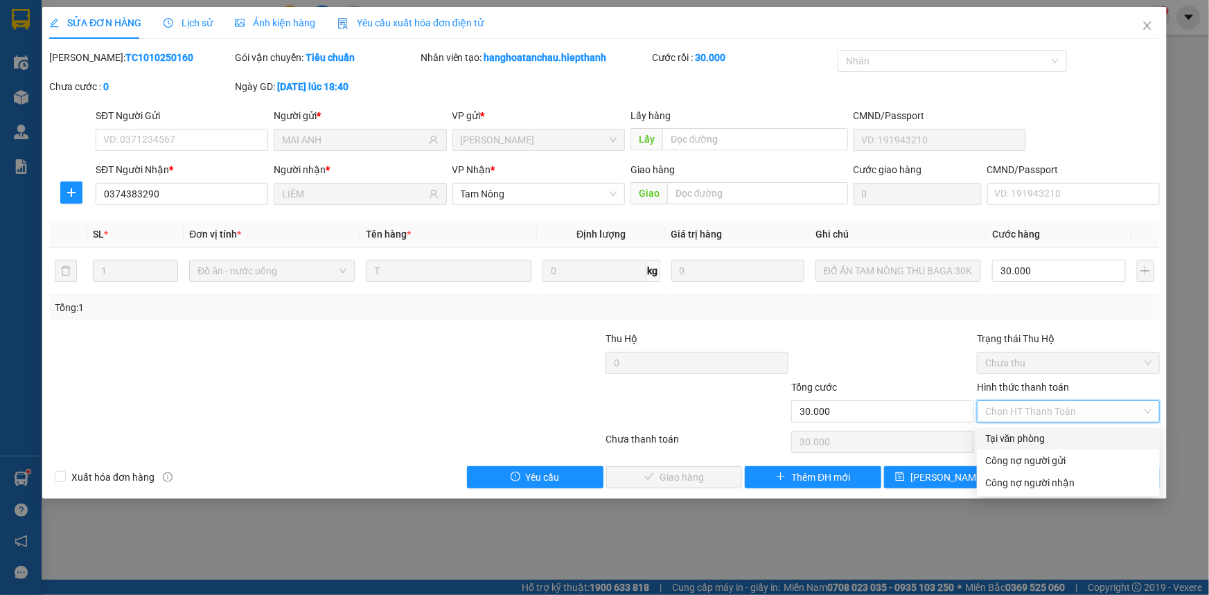
click at [1005, 437] on div "Tại văn phòng" at bounding box center [1069, 438] width 166 height 15
type input "0"
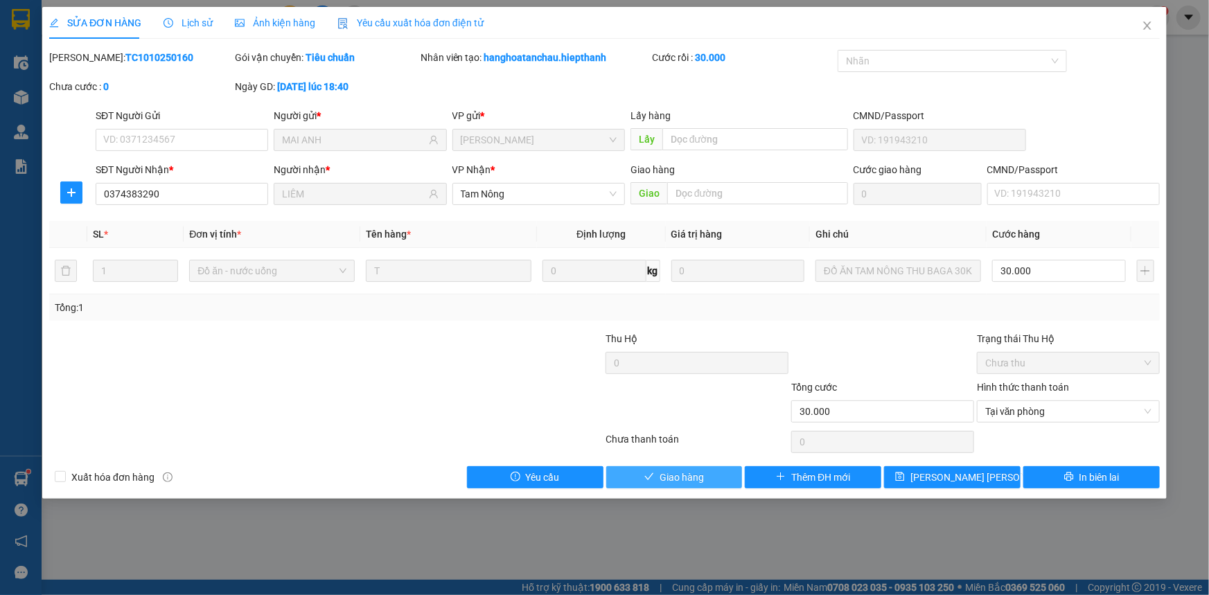
click at [668, 485] on button "Giao hàng" at bounding box center [674, 477] width 137 height 22
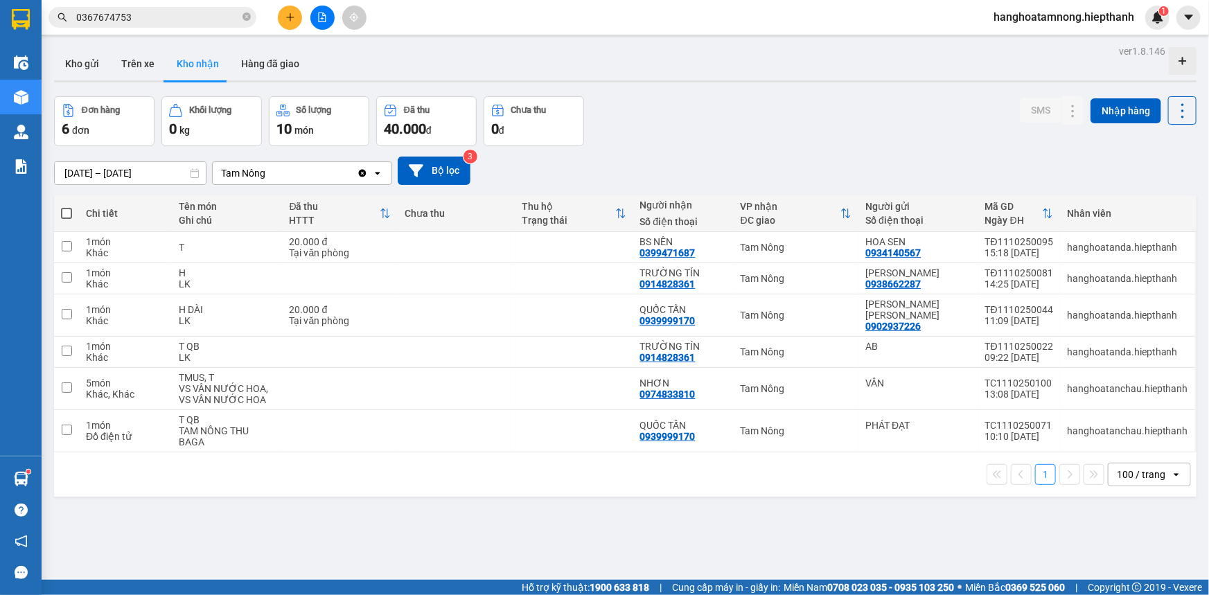
click at [327, 10] on button at bounding box center [322, 18] width 24 height 24
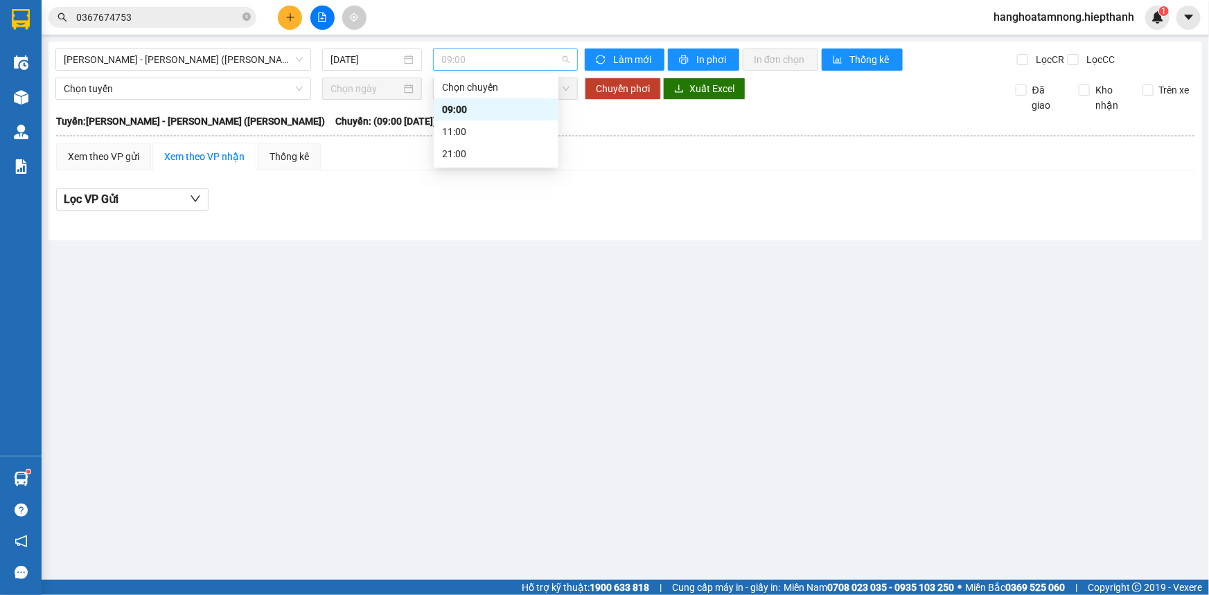
click at [480, 69] on span "09:00" at bounding box center [505, 59] width 128 height 21
click at [236, 60] on span "[PERSON_NAME] - [PERSON_NAME] ([PERSON_NAME])" at bounding box center [183, 59] width 239 height 21
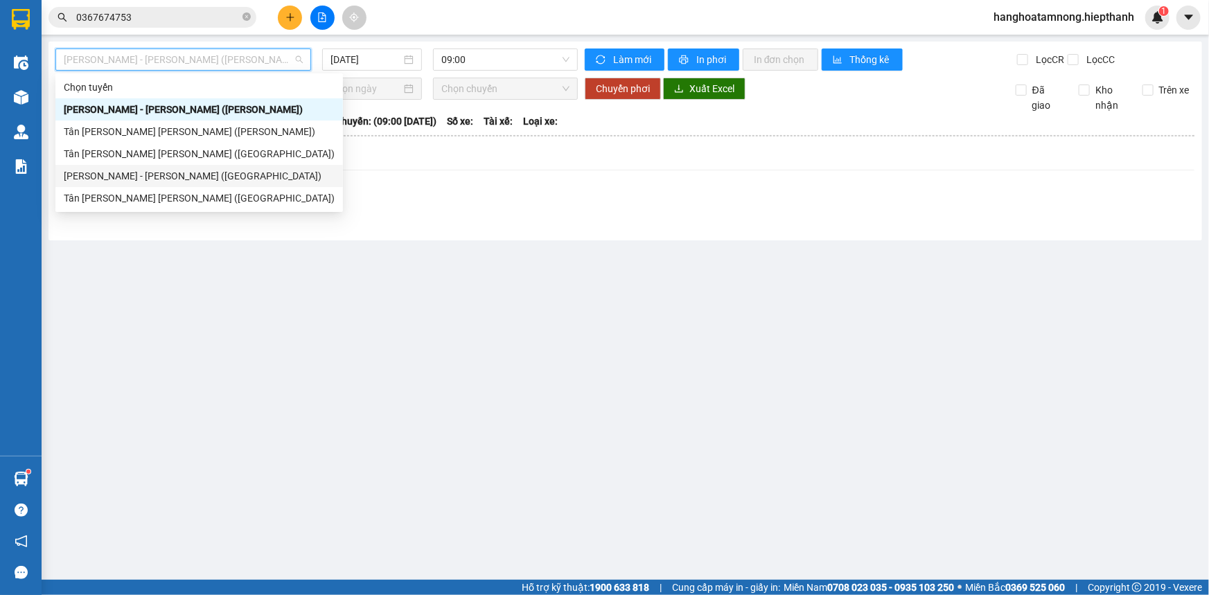
click at [209, 175] on div "[PERSON_NAME] - [PERSON_NAME] ([GEOGRAPHIC_DATA])" at bounding box center [199, 175] width 271 height 15
type input "[DATE]"
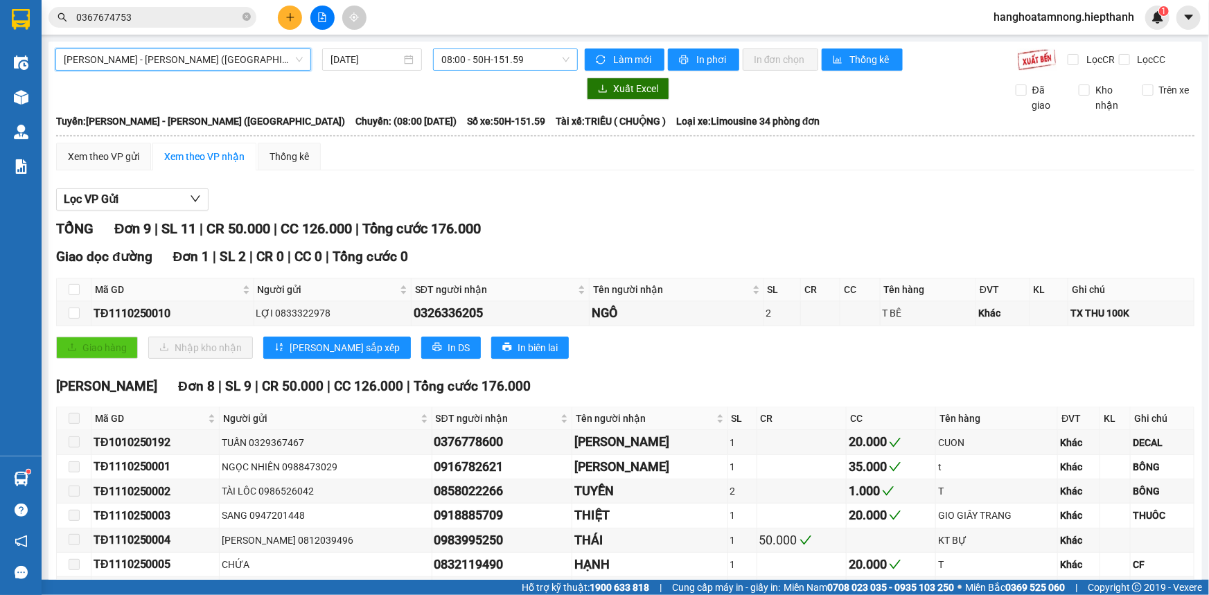
click at [500, 69] on span "08:00 - 50H-151.59" at bounding box center [505, 59] width 128 height 21
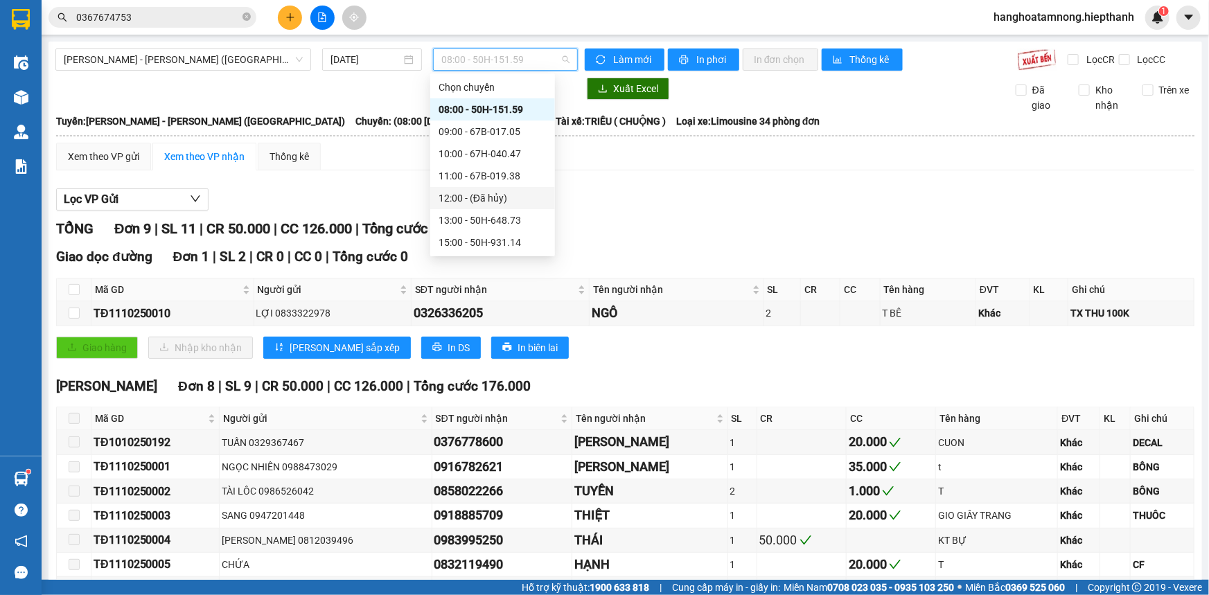
scroll to position [88, 0]
click at [473, 201] on div "19:00 - 50H-266.47" at bounding box center [493, 198] width 108 height 15
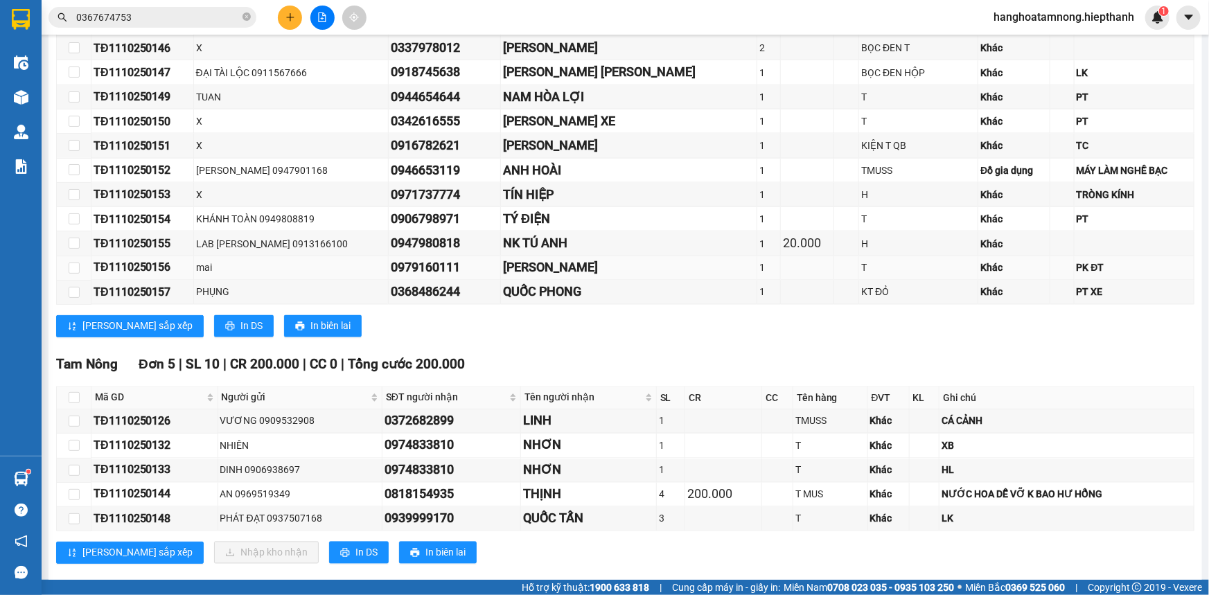
scroll to position [1089, 0]
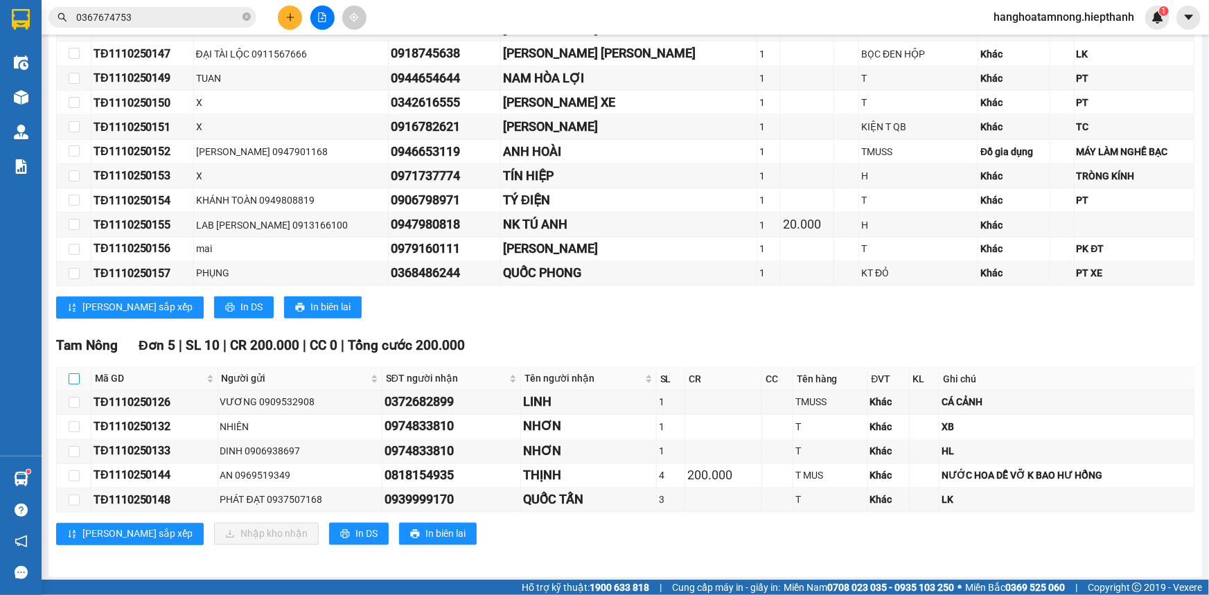
click at [69, 375] on input "checkbox" at bounding box center [74, 379] width 11 height 11
checkbox input "true"
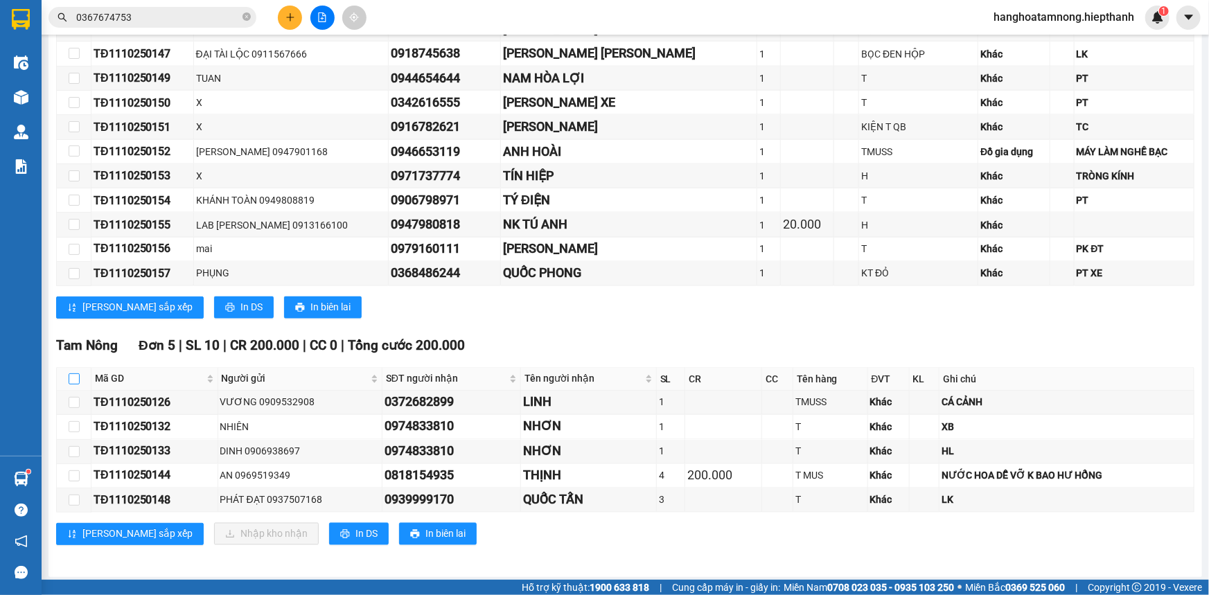
checkbox input "true"
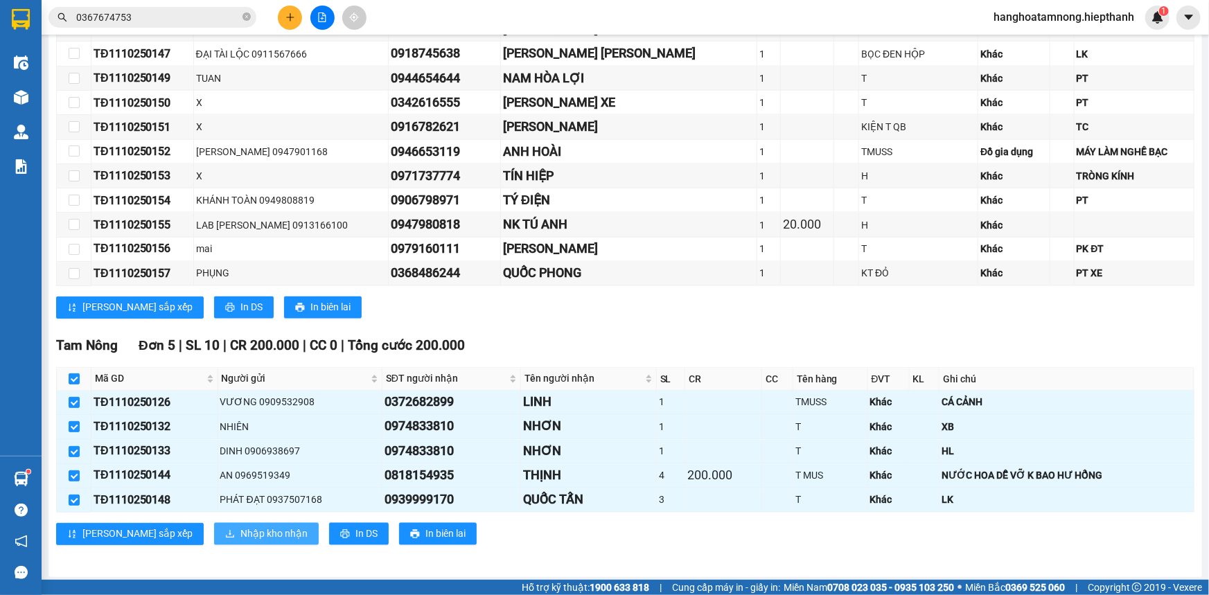
click at [240, 527] on span "Nhập kho nhận" at bounding box center [273, 534] width 67 height 15
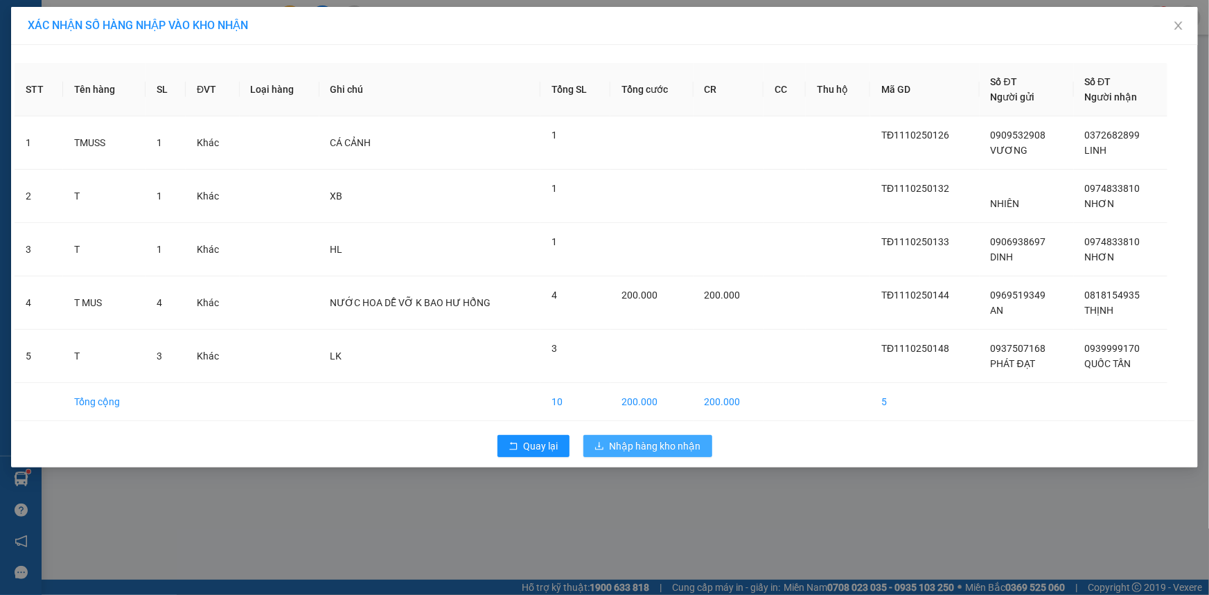
click at [649, 449] on span "Nhập hàng kho nhận" at bounding box center [655, 446] width 91 height 15
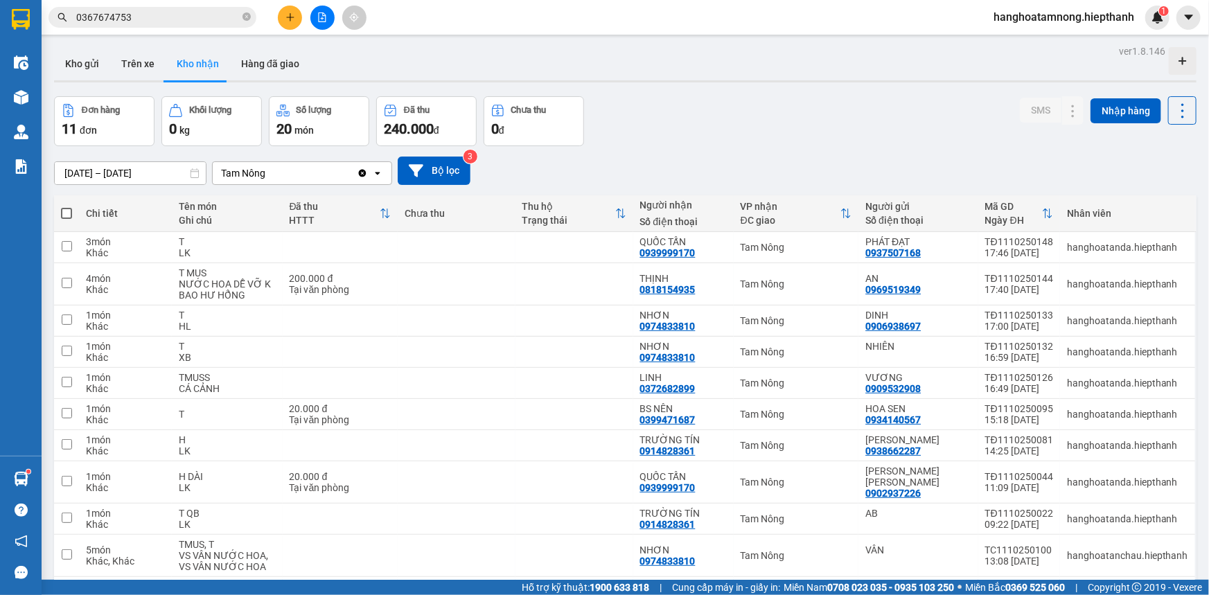
click at [177, 17] on input "0367674753" at bounding box center [158, 17] width 164 height 15
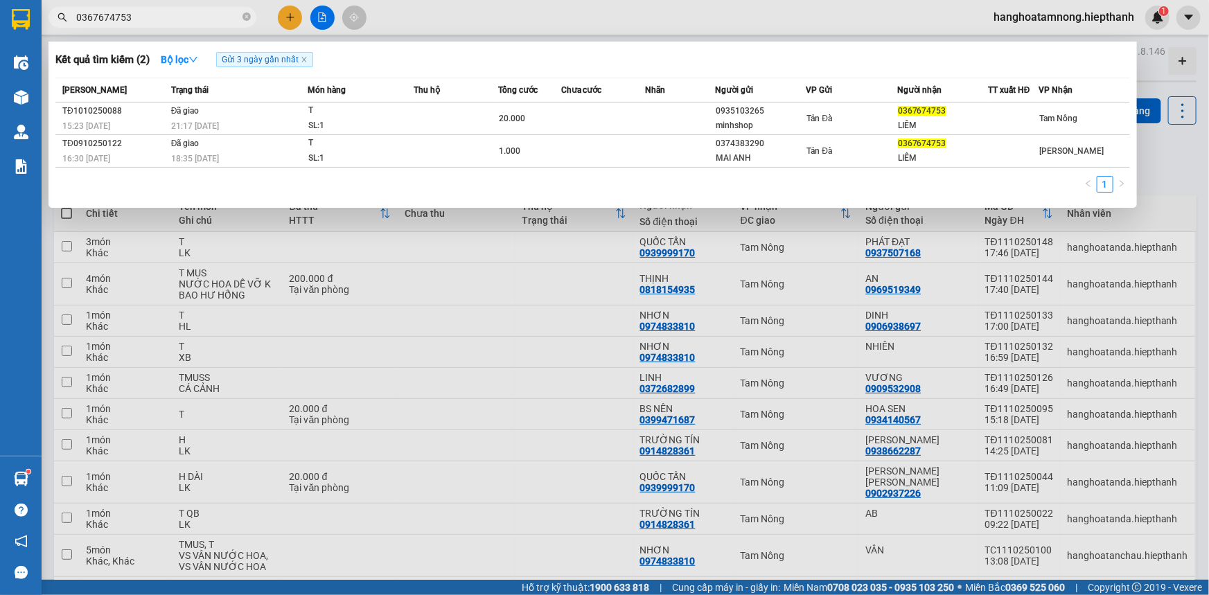
click at [177, 17] on input "0367674753" at bounding box center [158, 17] width 164 height 15
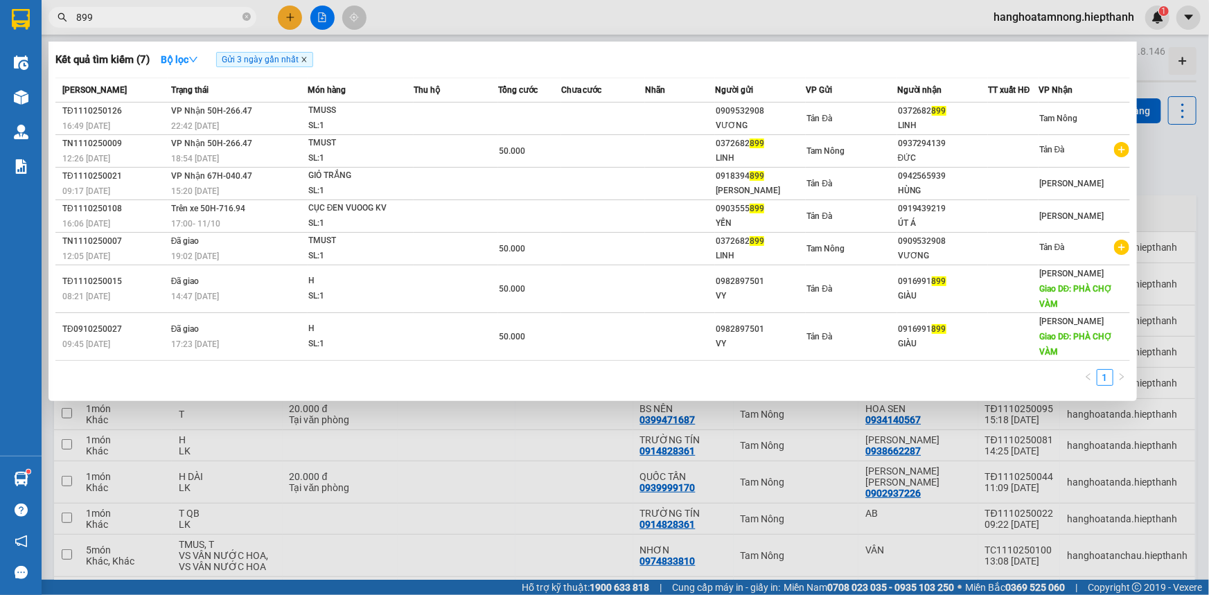
type input "899"
click at [303, 61] on icon "close" at bounding box center [304, 59] width 7 height 7
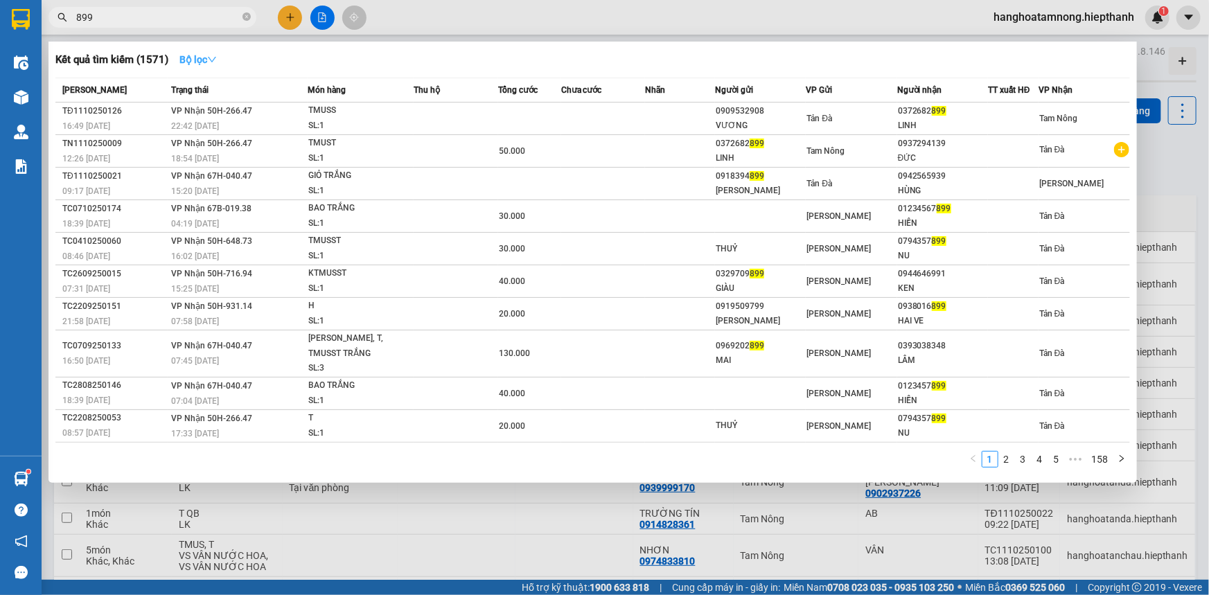
click at [196, 61] on strong "Bộ lọc" at bounding box center [198, 59] width 37 height 11
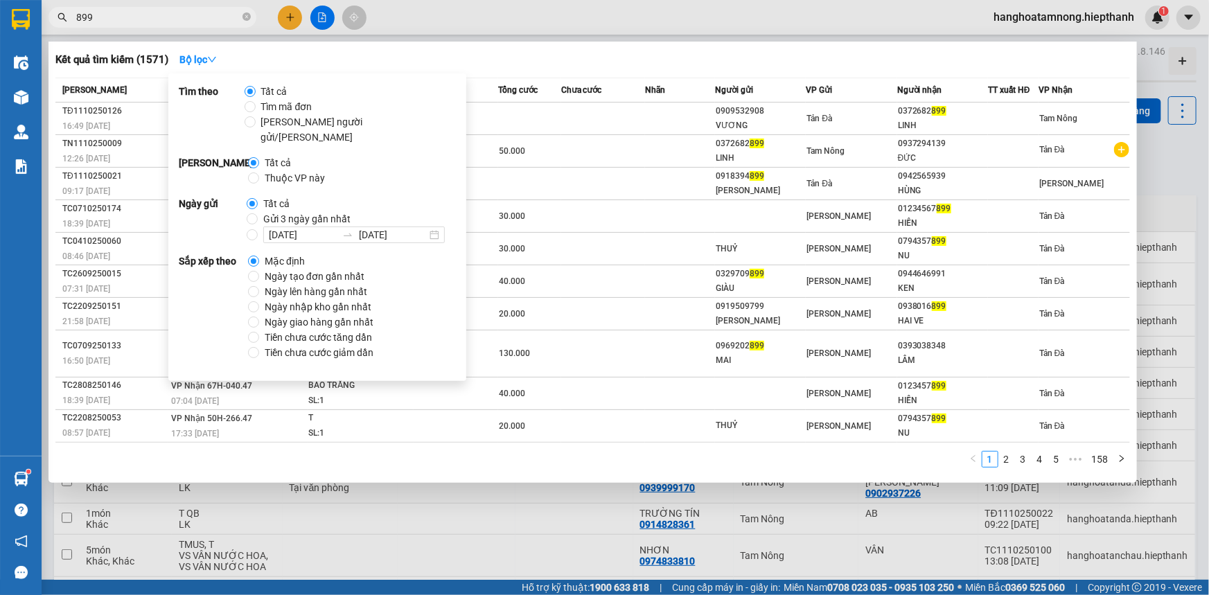
click at [314, 211] on span "Gửi 3 ngày gần nhất" at bounding box center [307, 218] width 98 height 15
click at [258, 213] on input "Gửi 3 ngày gần nhất" at bounding box center [252, 218] width 11 height 11
radio input "true"
radio input "false"
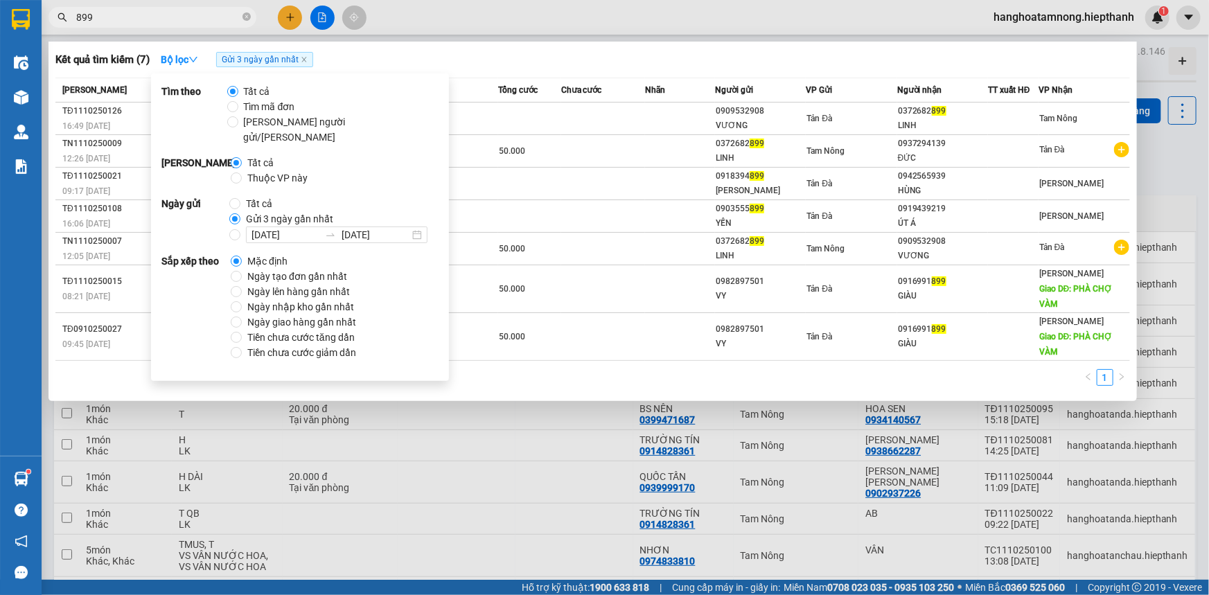
click at [596, 67] on div "Kết quả [PERSON_NAME] ( 7 ) Bộ lọc Gửi 3 ngày gần nhất" at bounding box center [592, 60] width 1075 height 22
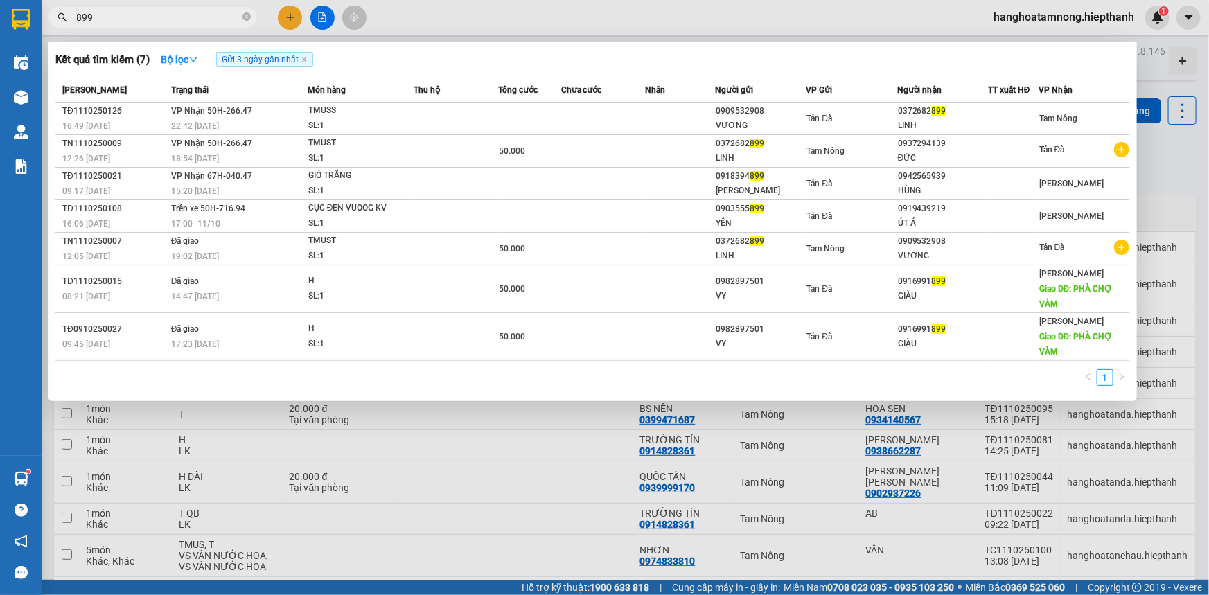
click at [1178, 183] on div at bounding box center [604, 297] width 1209 height 595
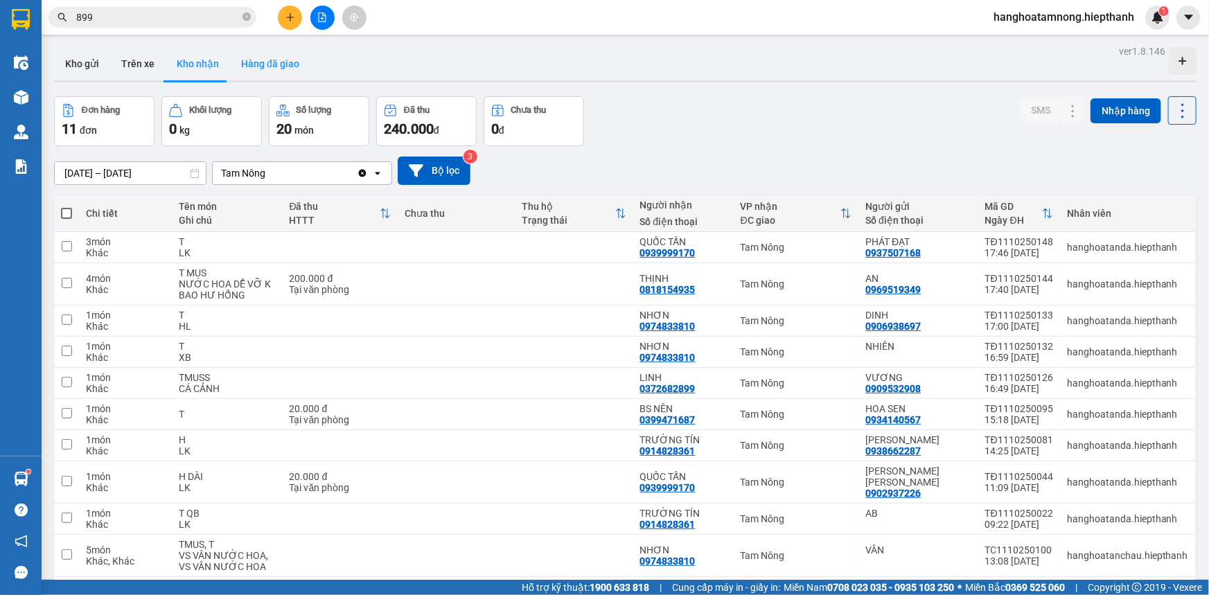
click at [261, 62] on button "Hàng đã giao" at bounding box center [270, 63] width 80 height 33
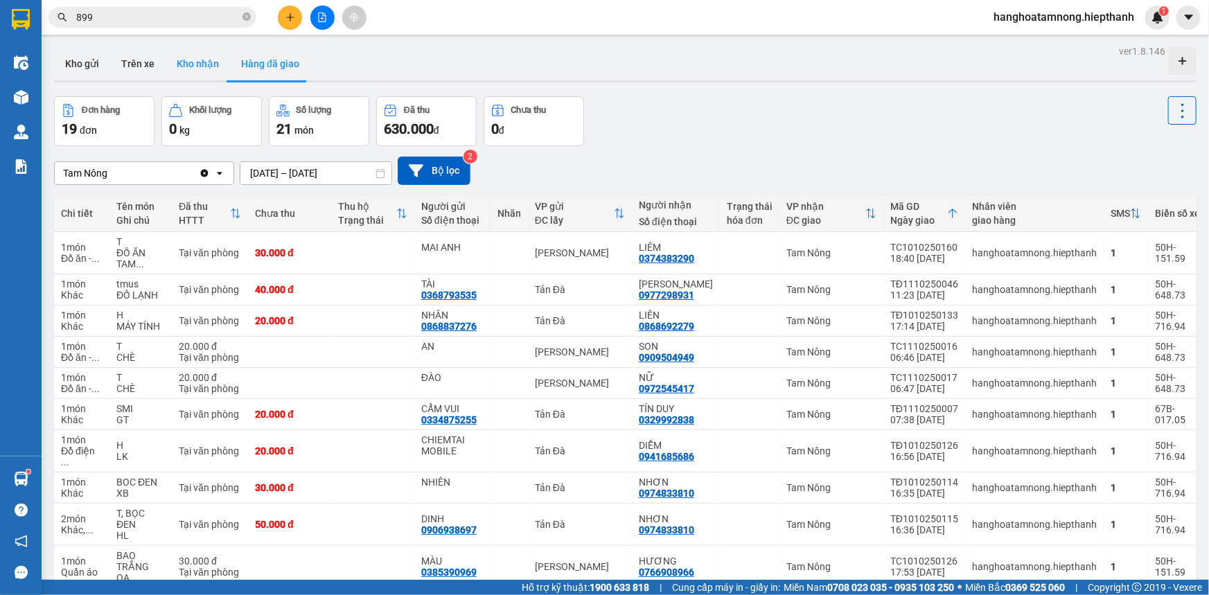
click at [193, 53] on button "Kho nhận" at bounding box center [198, 63] width 64 height 33
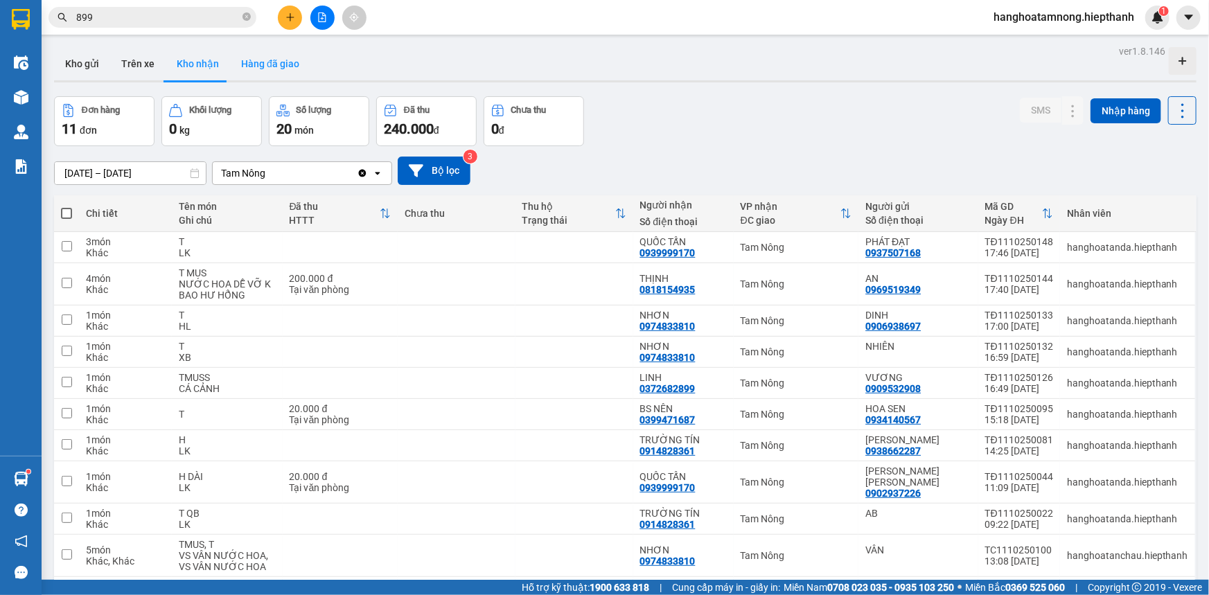
click at [269, 62] on button "Hàng đã giao" at bounding box center [270, 63] width 80 height 33
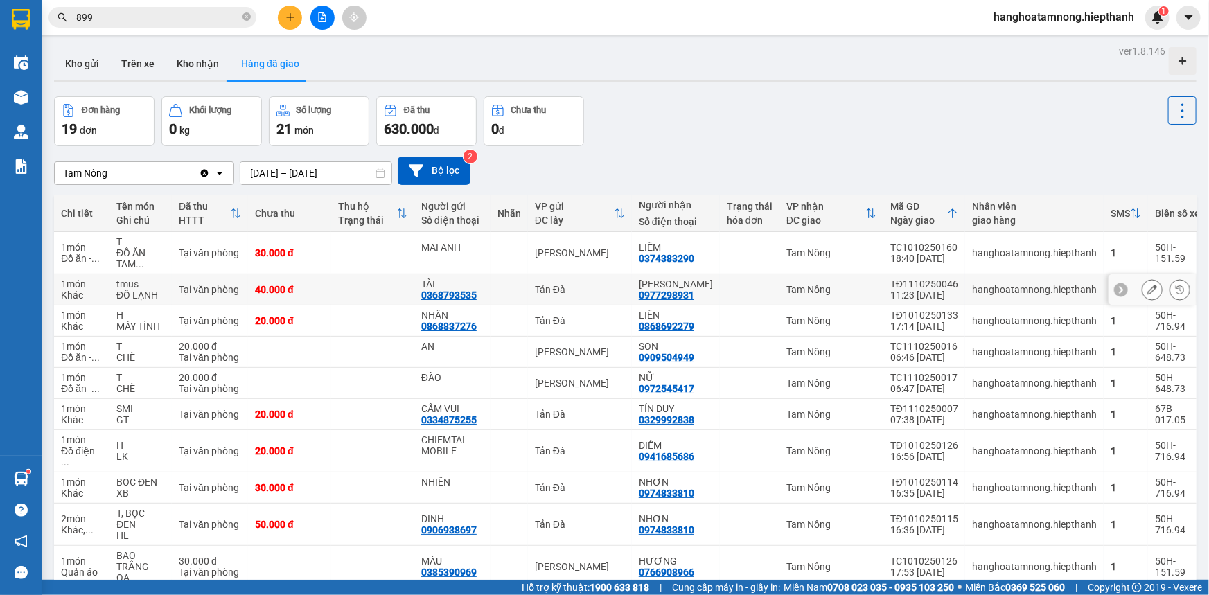
click at [230, 47] on button "Hàng đã giao" at bounding box center [270, 63] width 80 height 33
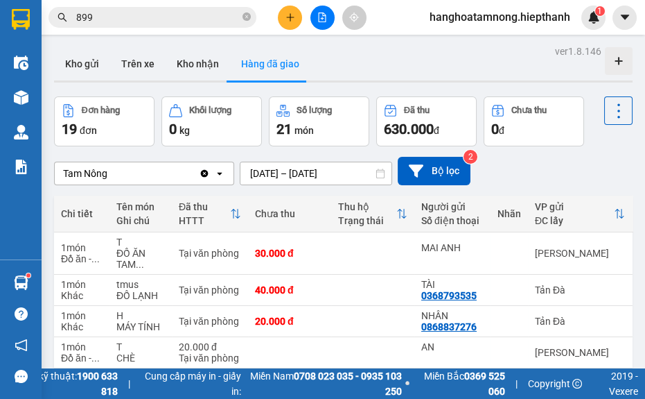
click at [230, 47] on button "Hàng đã giao" at bounding box center [270, 63] width 80 height 33
